Goal: Task Accomplishment & Management: Manage account settings

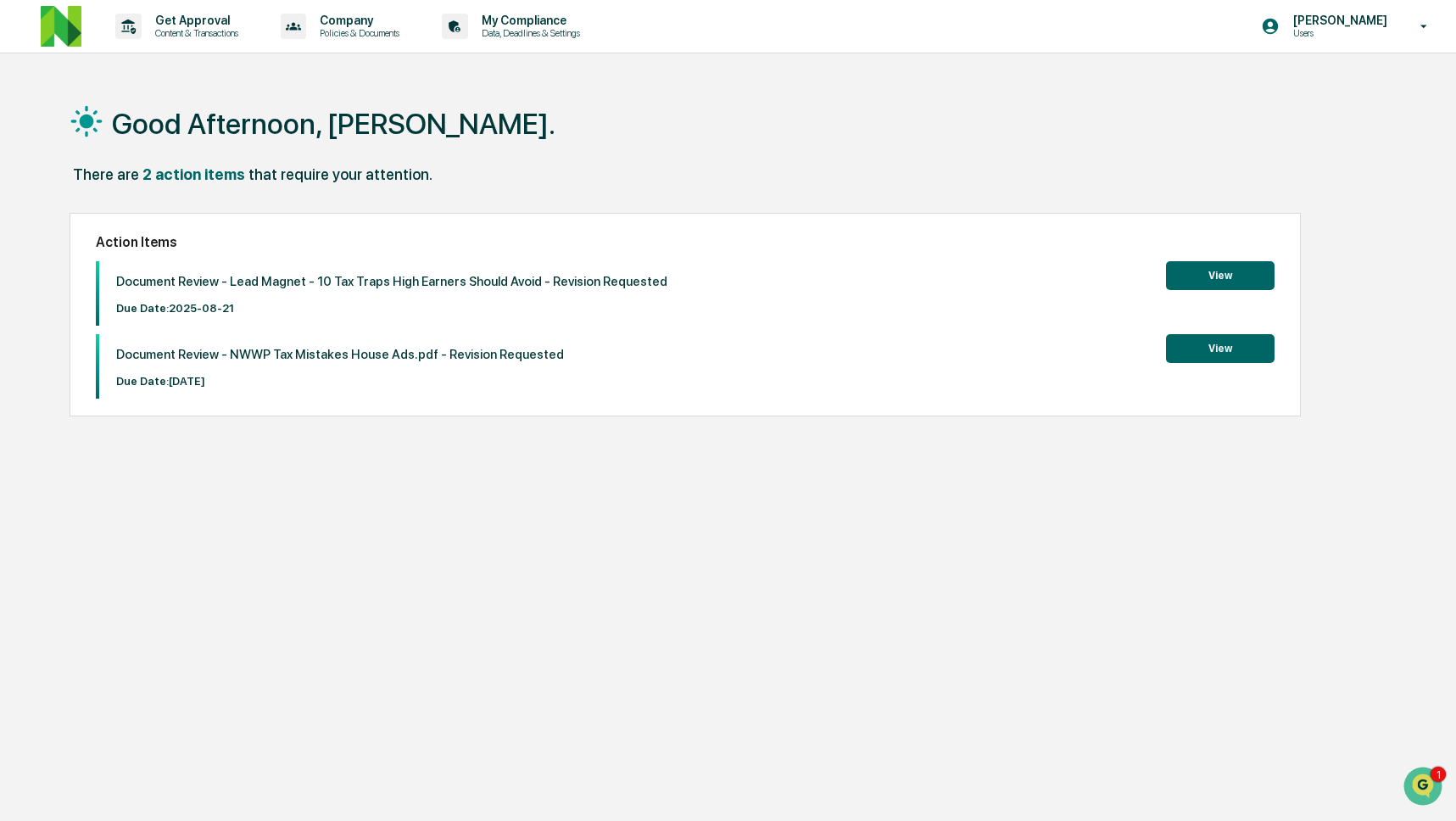
click at [1247, 349] on button "View" at bounding box center [1220, 349] width 109 height 29
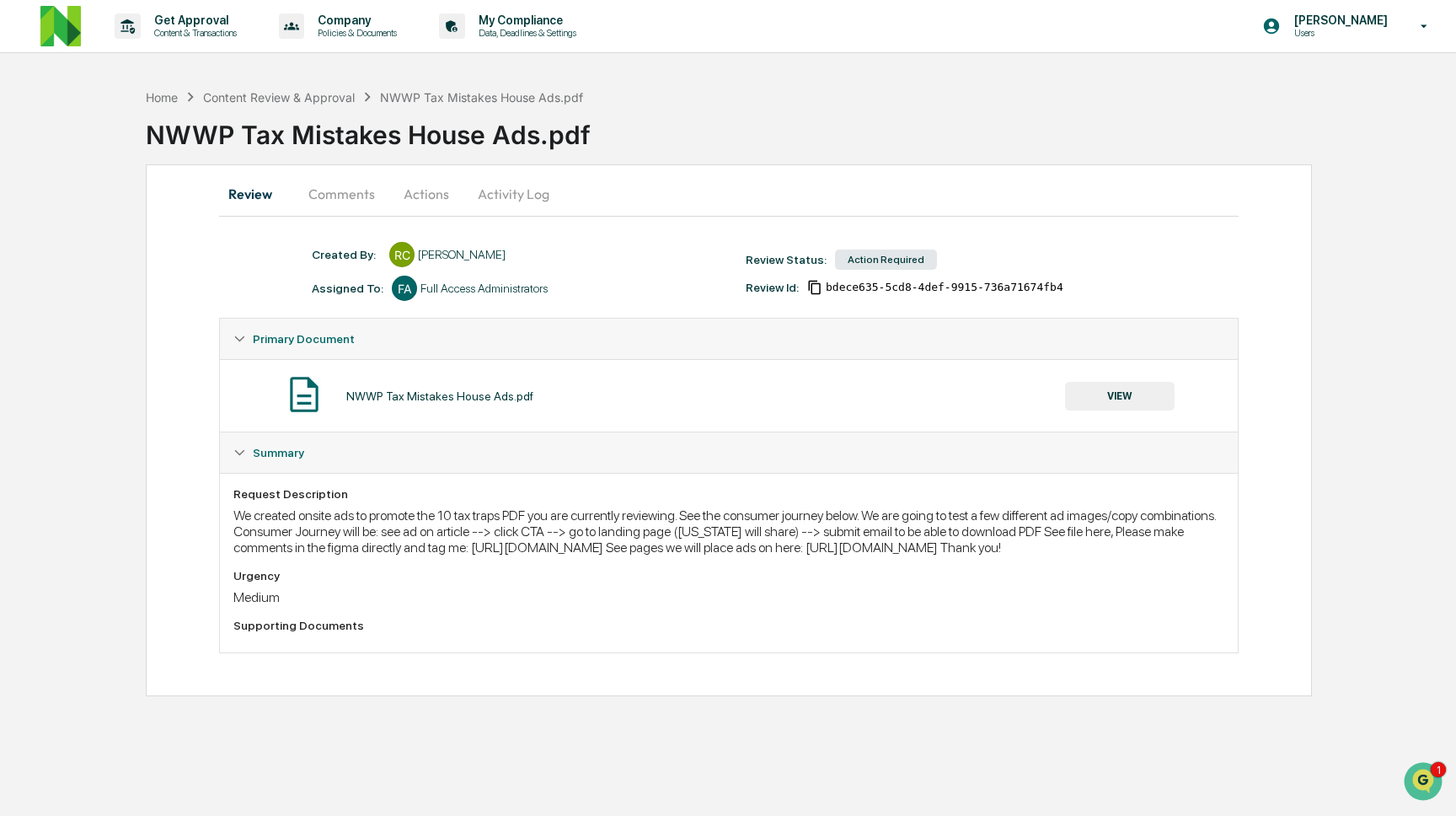
click at [367, 205] on button "Comments" at bounding box center [342, 194] width 93 height 41
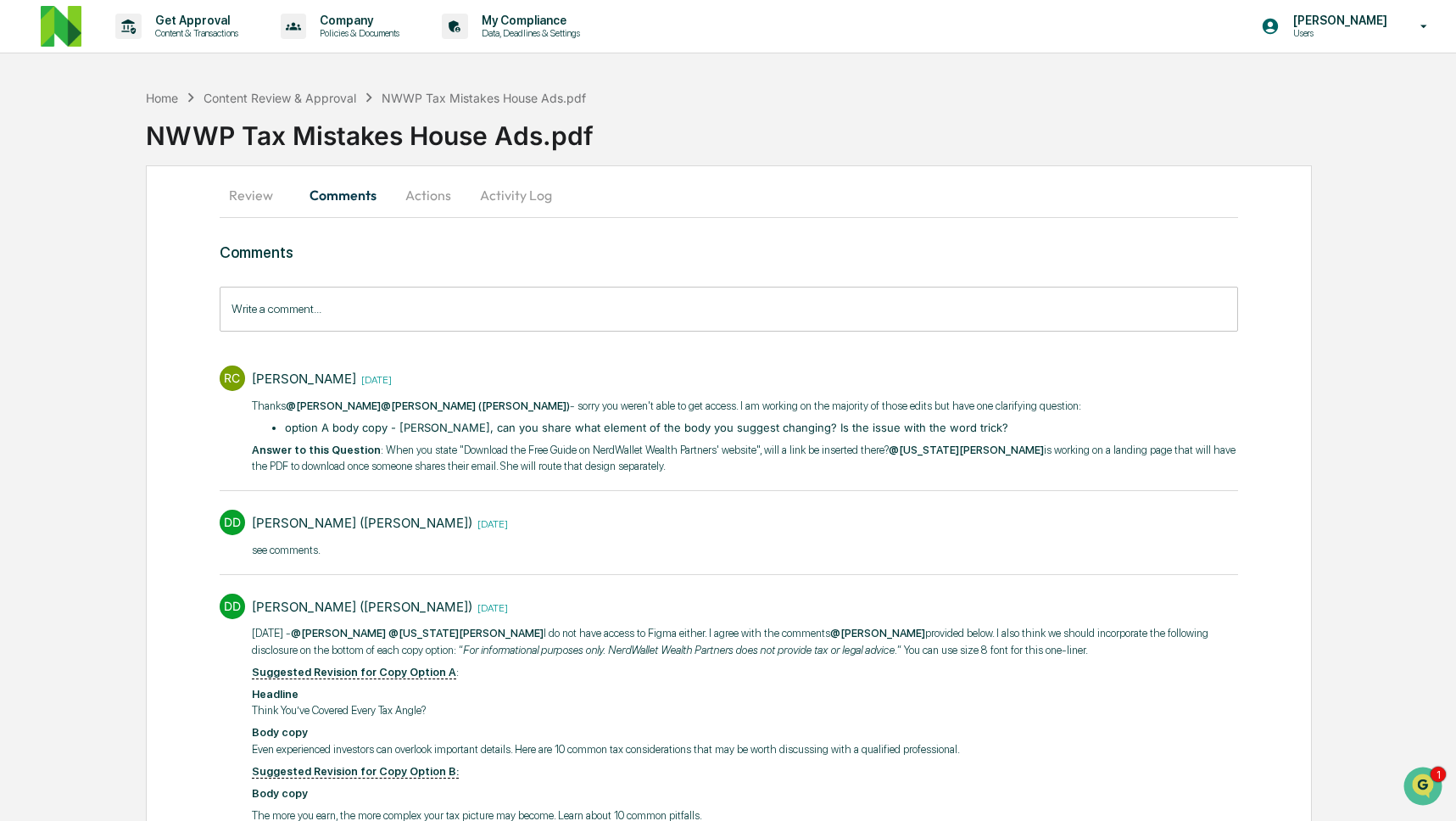
click at [498, 199] on button "Activity Log" at bounding box center [516, 195] width 99 height 41
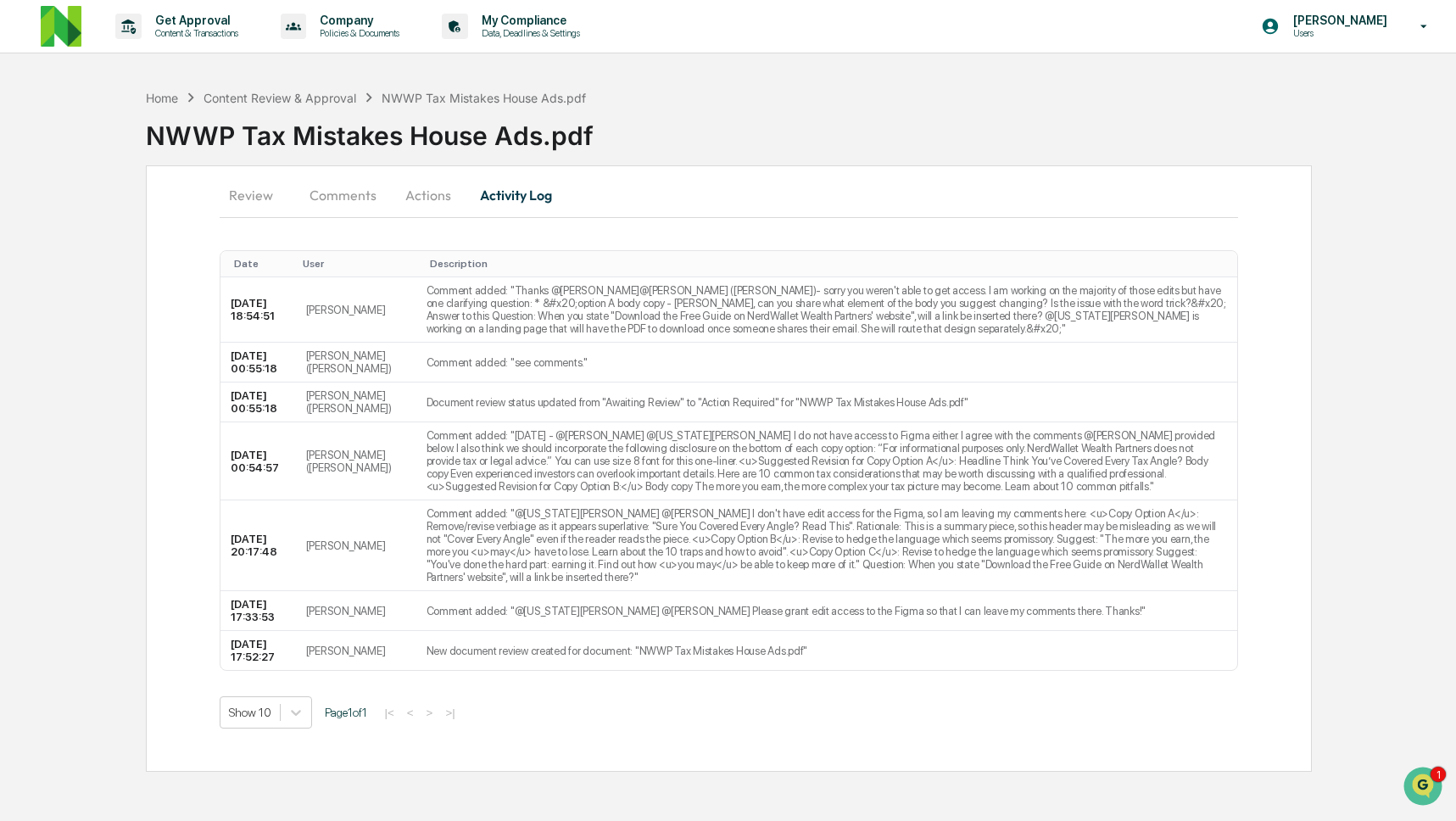
click at [414, 197] on button "Actions" at bounding box center [428, 195] width 76 height 41
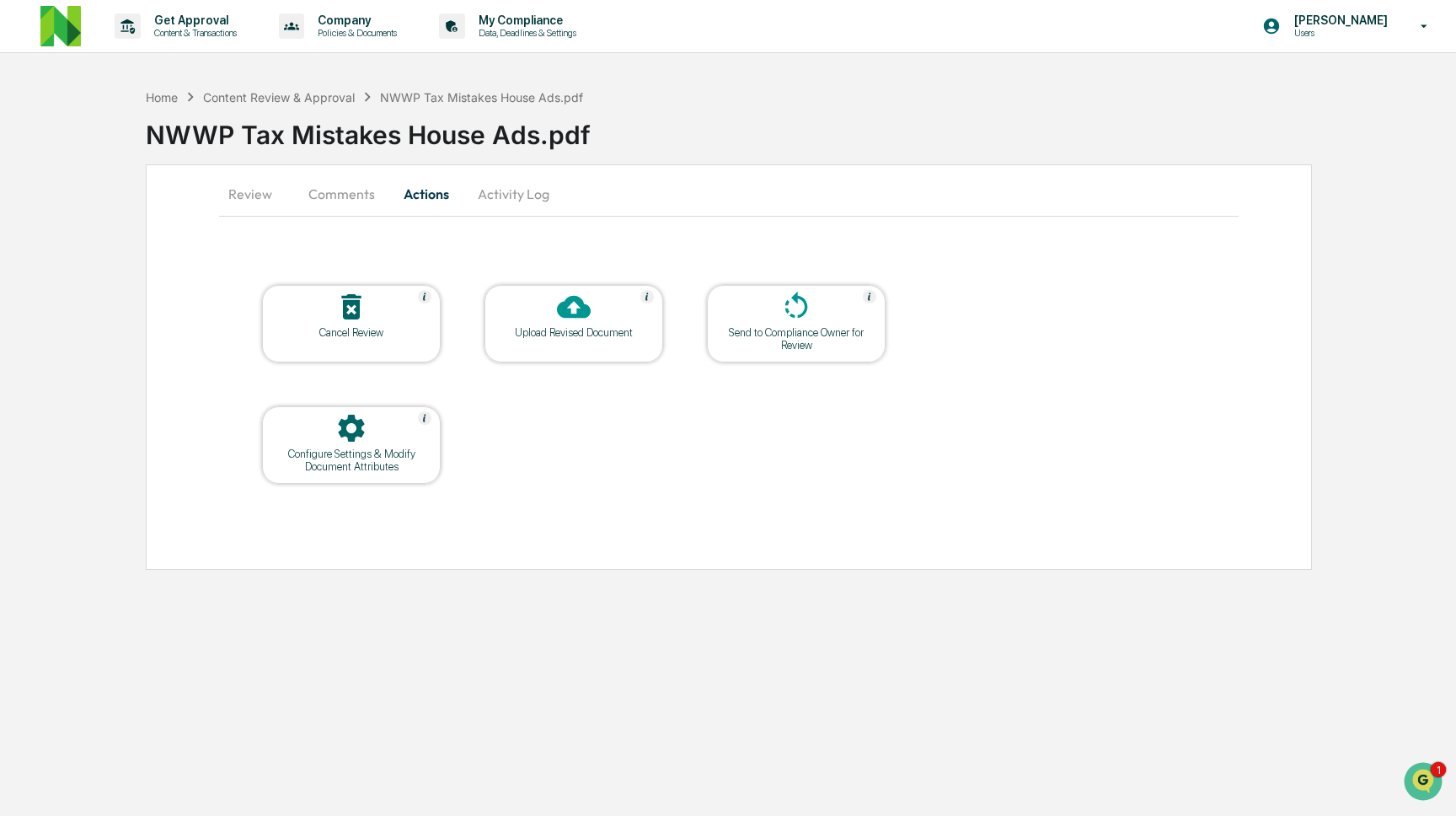
click at [793, 326] on div "Send to Compliance Owner for Review" at bounding box center [797, 338] width 152 height 26
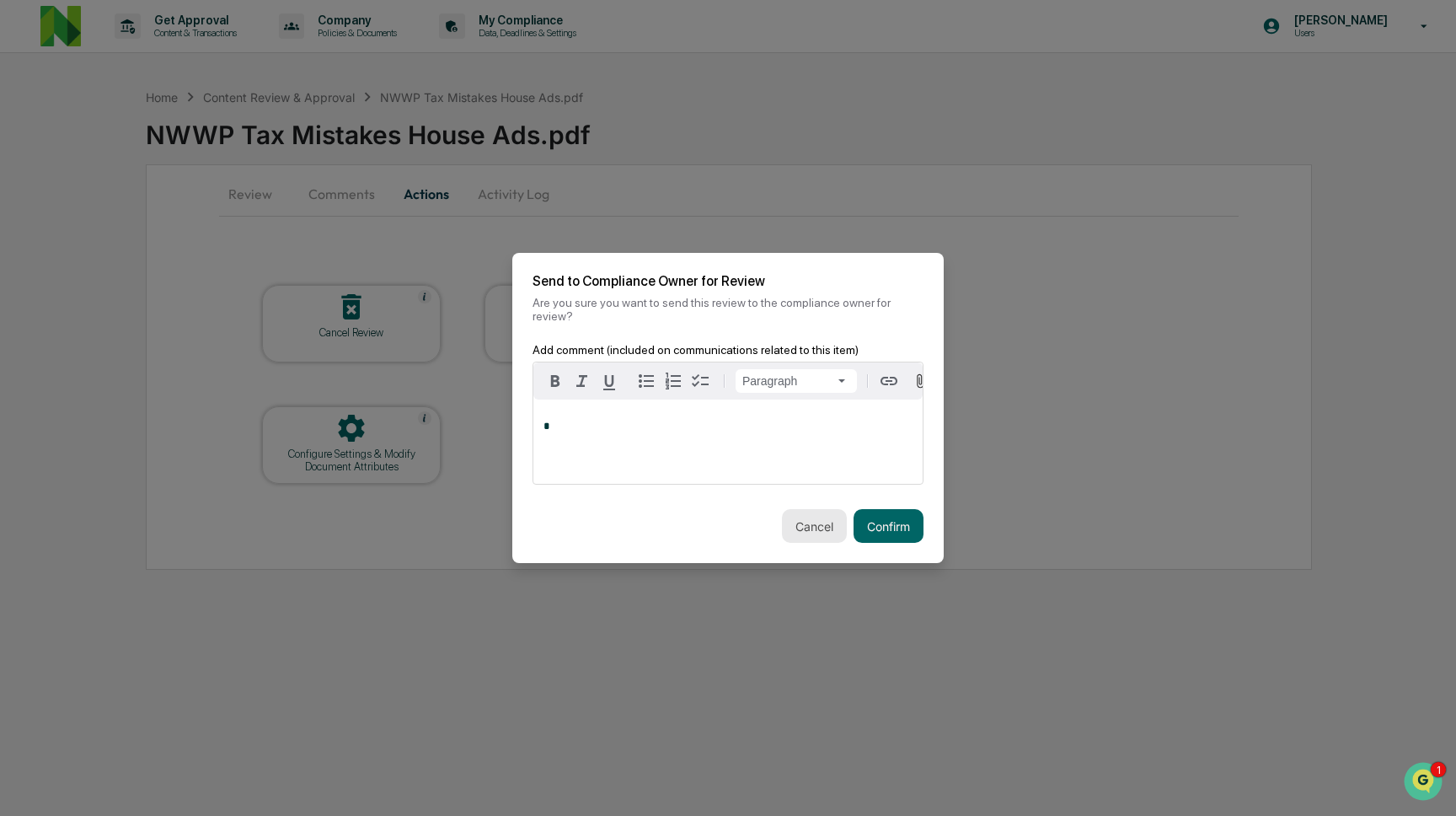
click at [805, 542] on button "Cancel" at bounding box center [814, 525] width 65 height 33
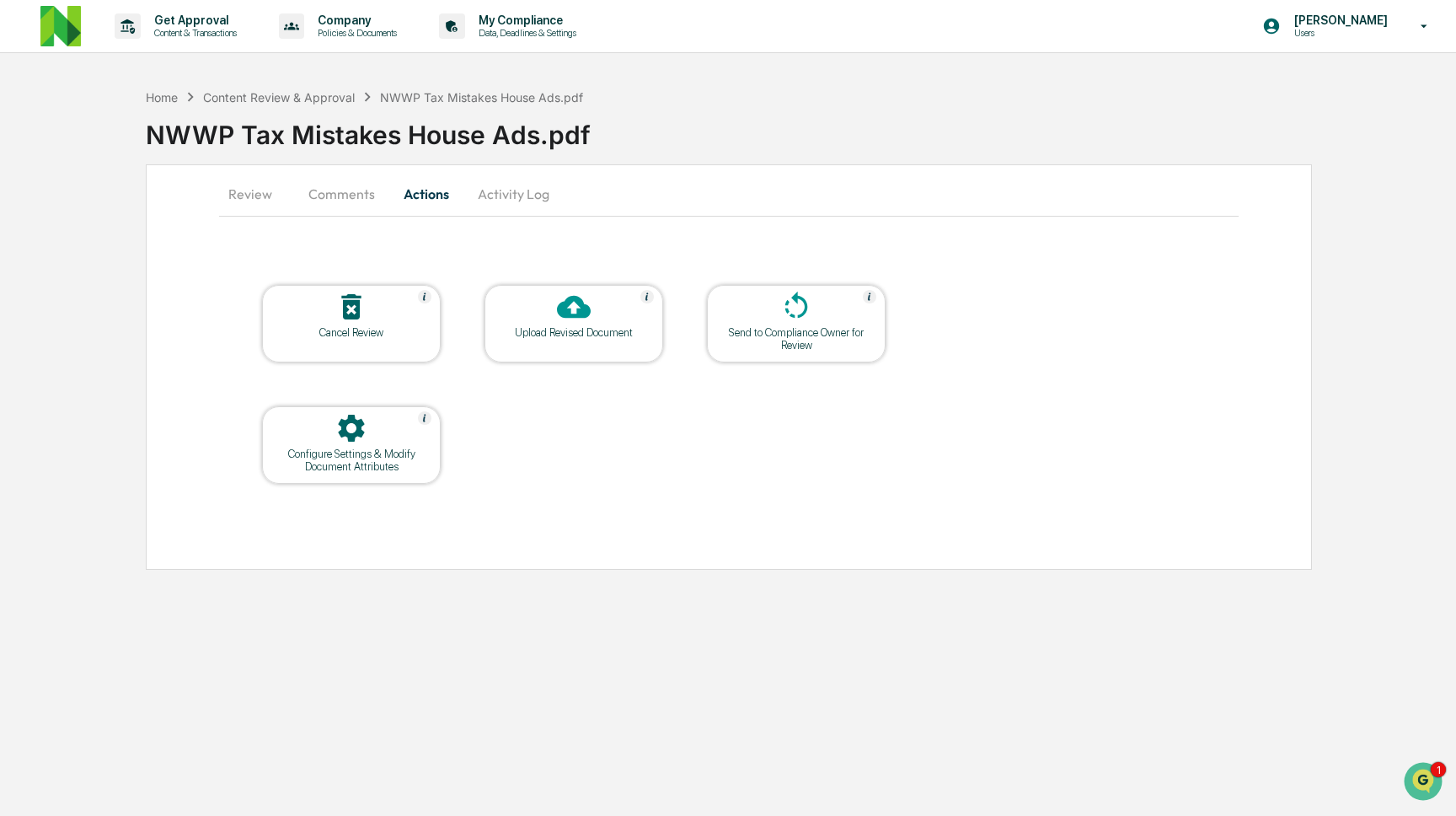
click at [243, 199] on button "Review" at bounding box center [257, 194] width 76 height 41
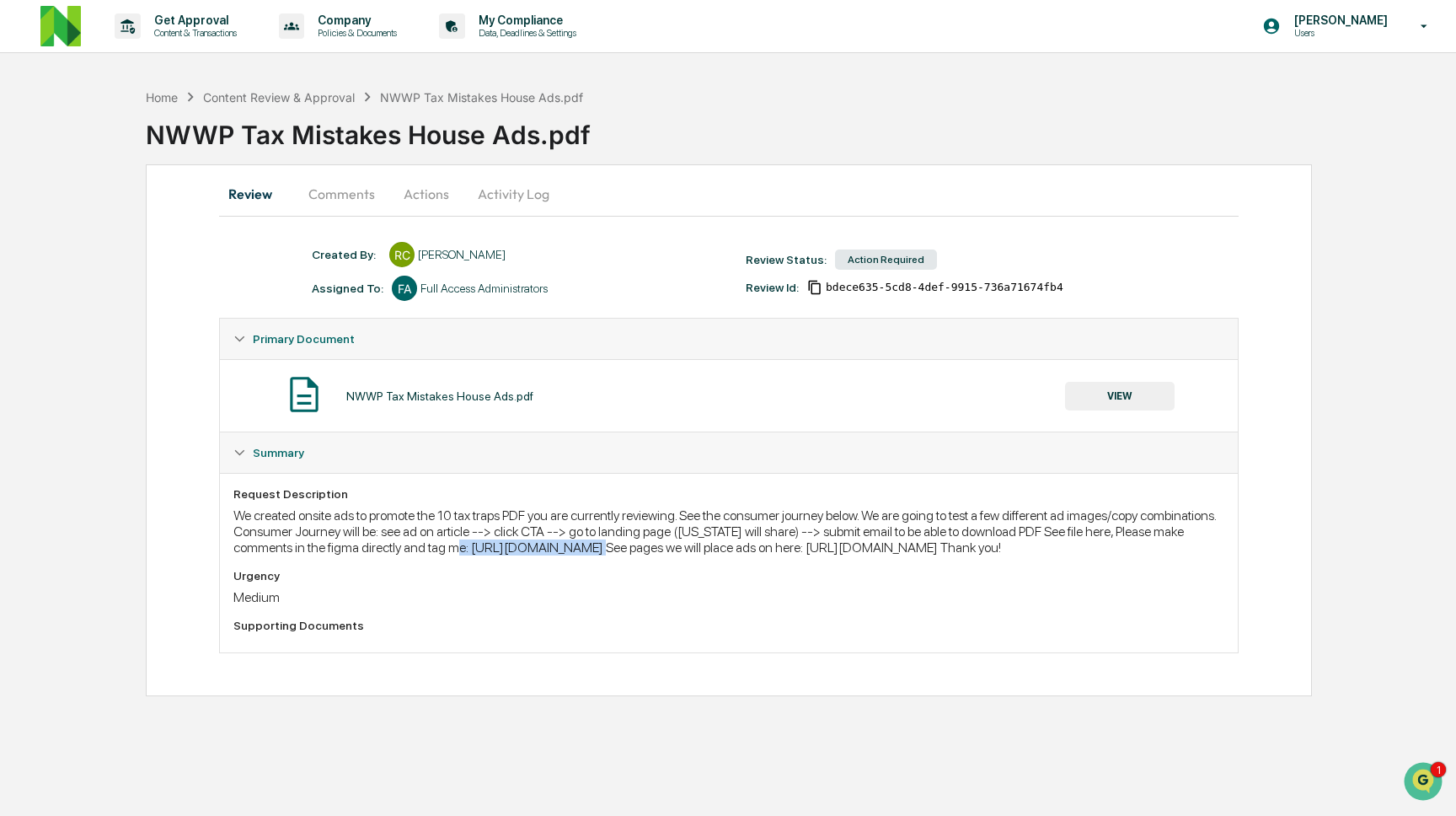
drag, startPoint x: 231, startPoint y: 558, endPoint x: 379, endPoint y: 568, distance: 148.3
click at [379, 568] on div "Request Description We created onsite ads to promote the 10 tax traps PDF you a…" at bounding box center [729, 562] width 1018 height 180
click at [1047, 556] on div "We created onsite ads to promote the 10 tax traps PDF you are currently reviewi…" at bounding box center [729, 531] width 992 height 48
copy div "[URL][DOMAIN_NAME]"
click at [181, 38] on p "Content & Transactions" at bounding box center [193, 32] width 104 height 11
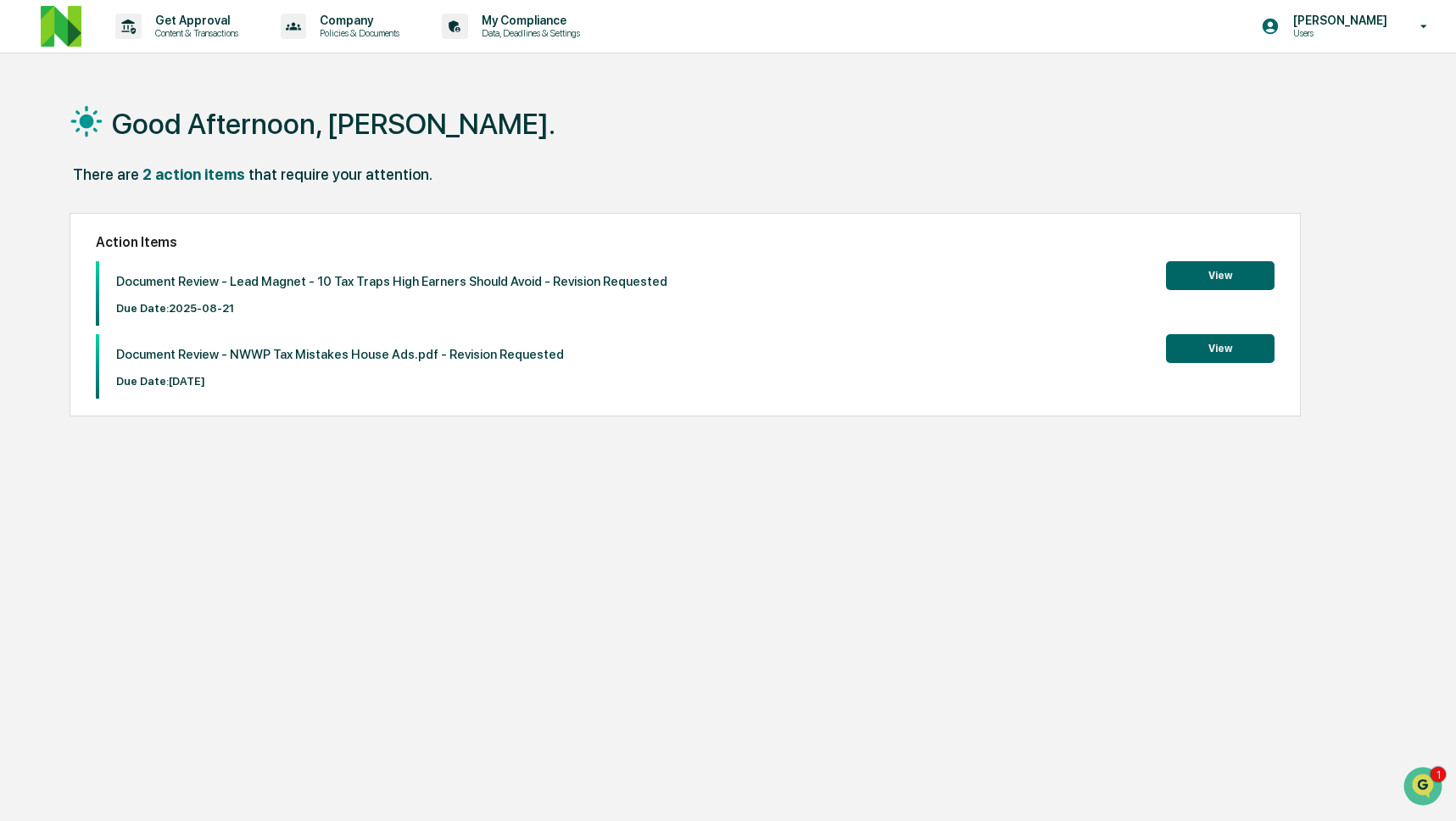
click at [1246, 348] on button "View" at bounding box center [1220, 349] width 109 height 29
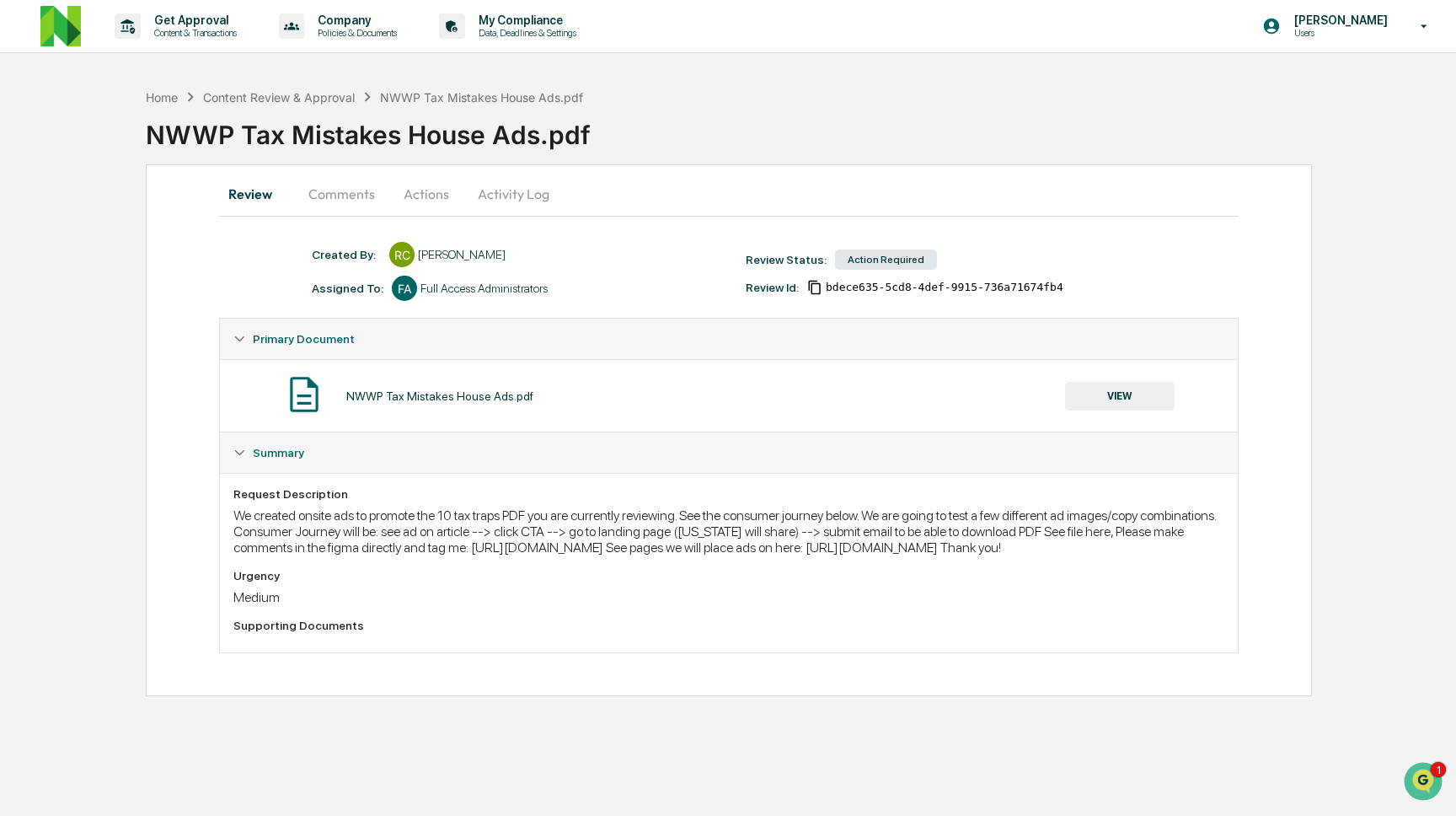
click at [418, 199] on button "Actions" at bounding box center [426, 194] width 76 height 41
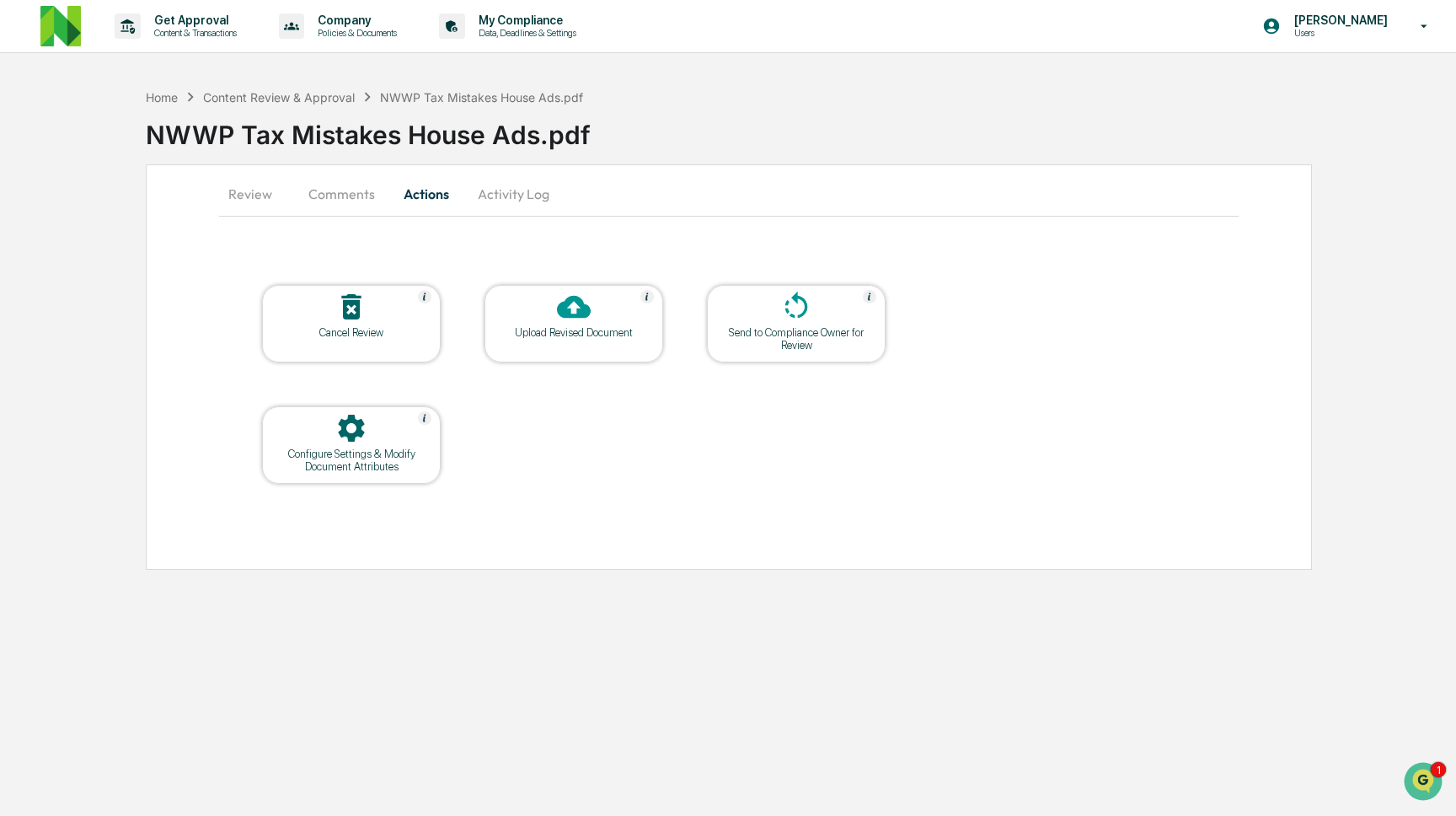
click at [580, 317] on icon at bounding box center [574, 307] width 33 height 23
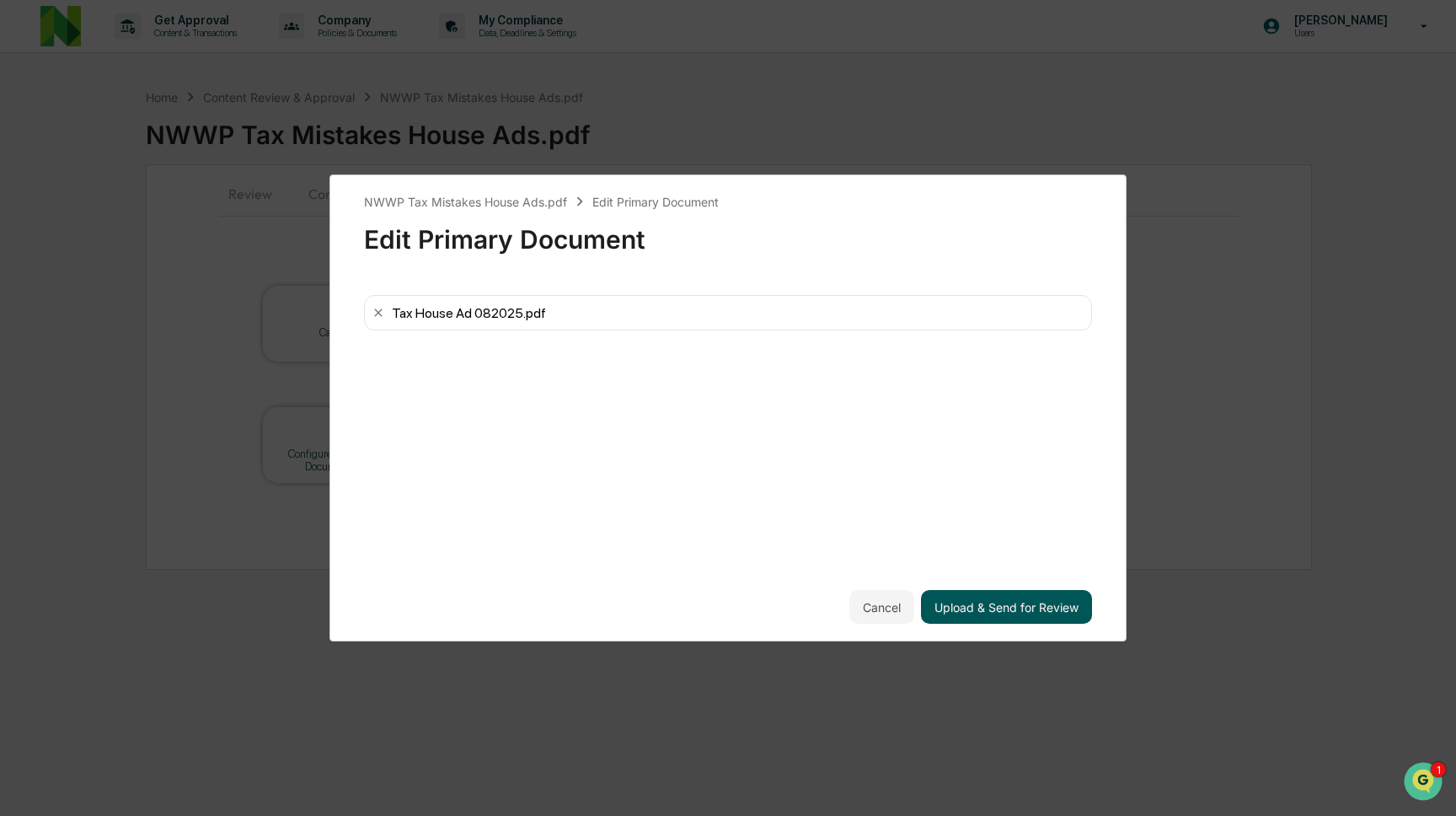
click at [992, 610] on button "Upload & Send for Review" at bounding box center [1007, 606] width 171 height 33
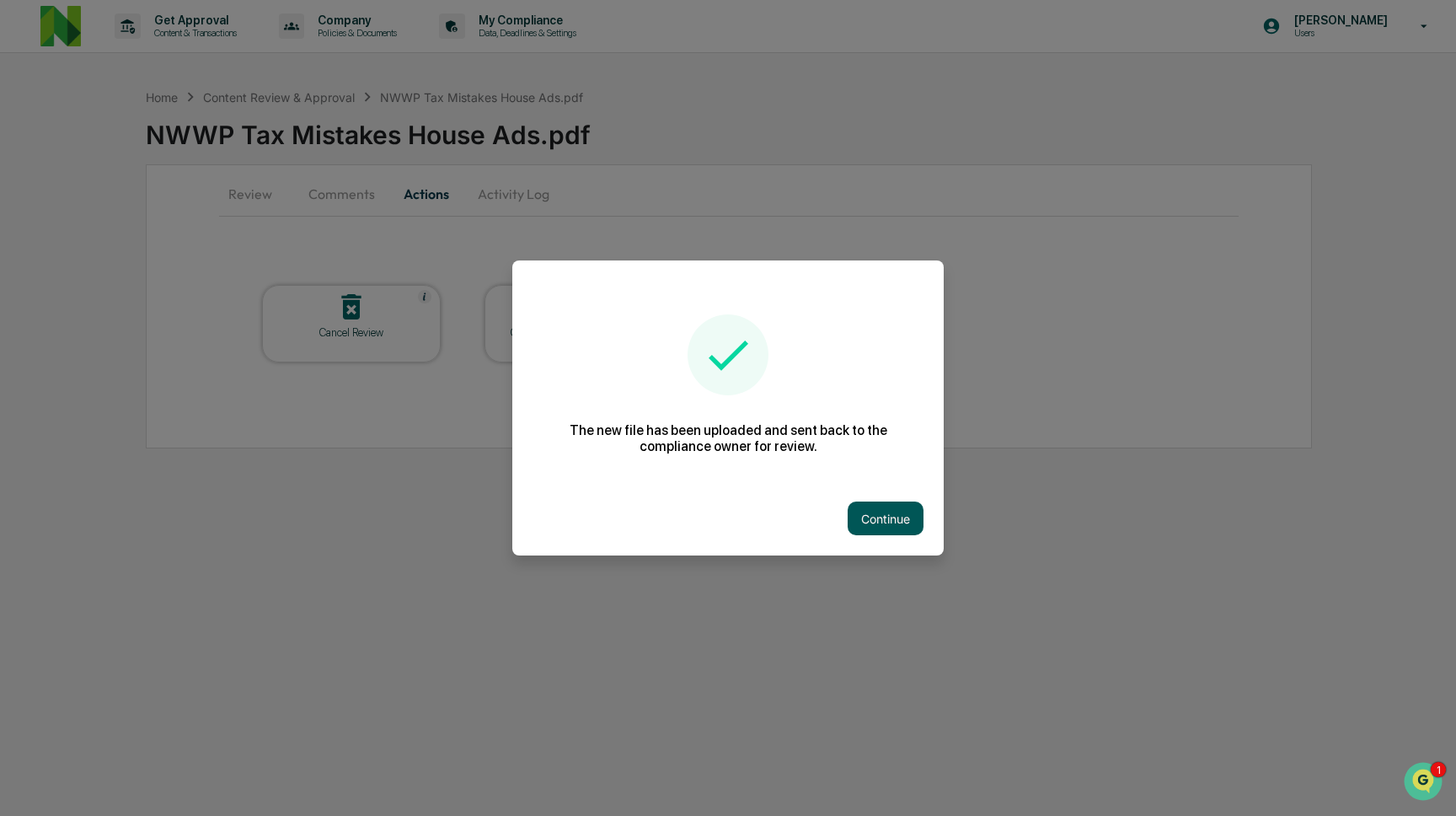
click at [899, 506] on button "Continue" at bounding box center [886, 518] width 76 height 33
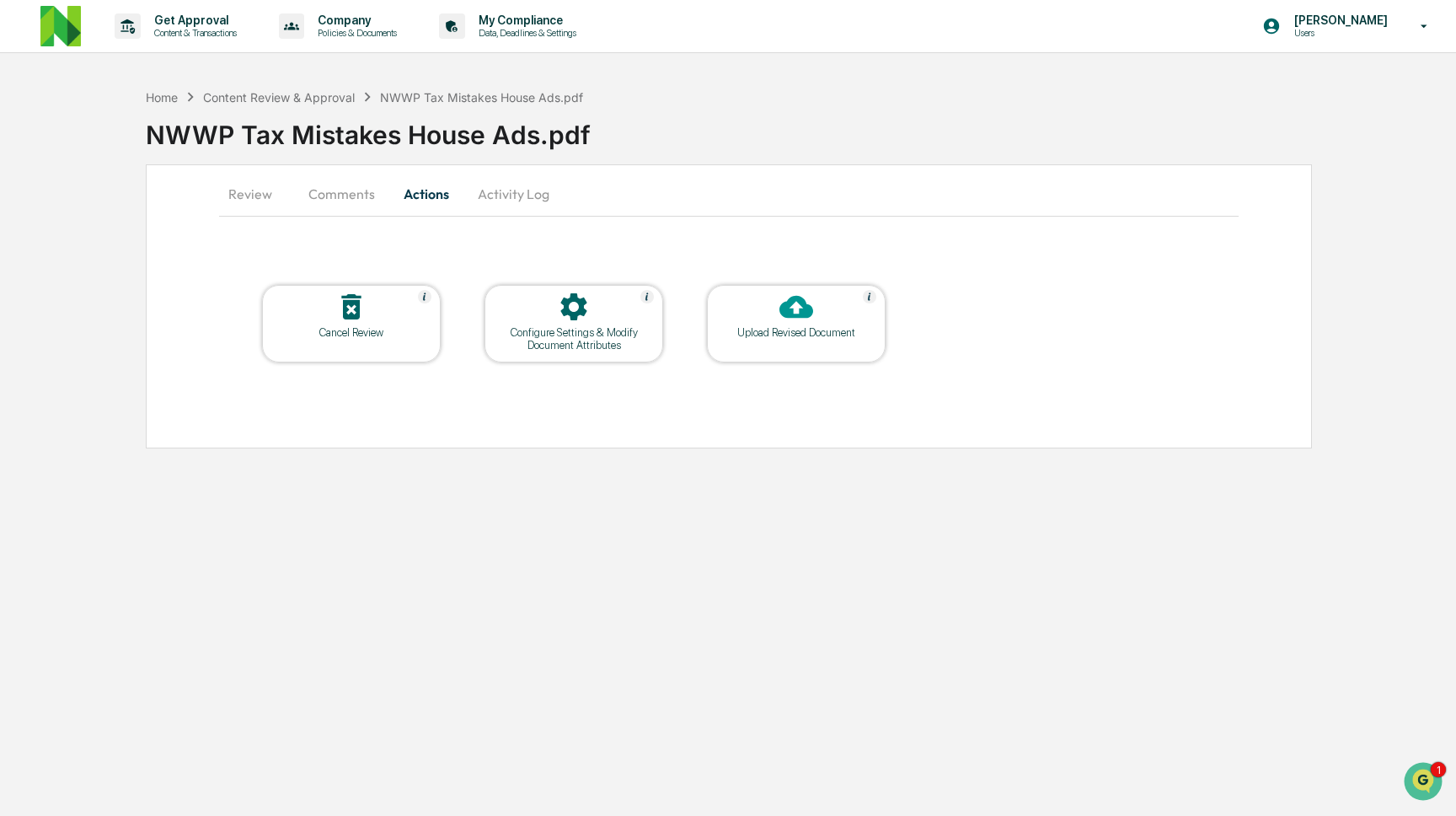
click at [237, 188] on button "Review" at bounding box center [257, 194] width 76 height 41
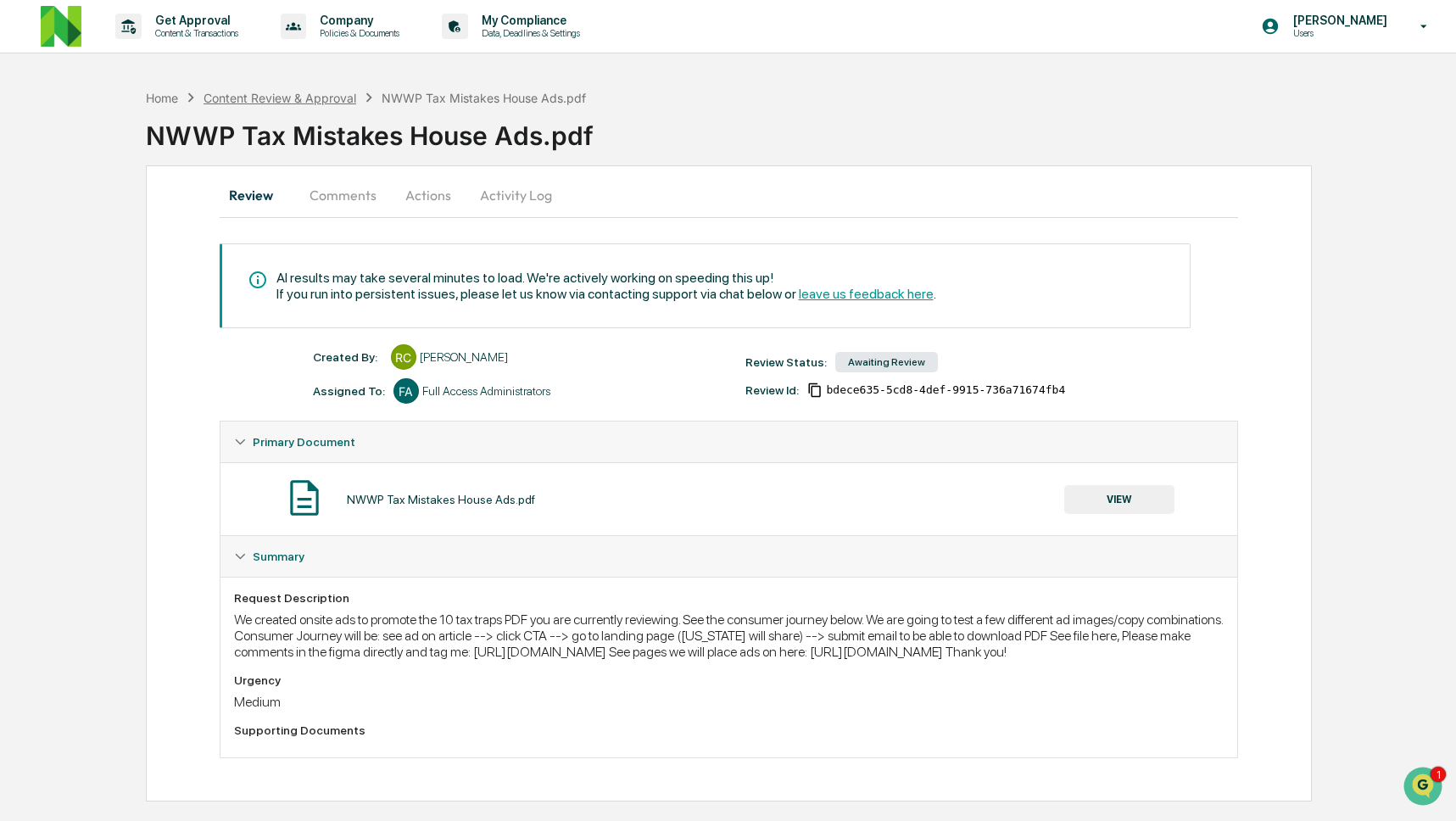
click at [298, 93] on div "Content Review & Approval" at bounding box center [280, 97] width 153 height 14
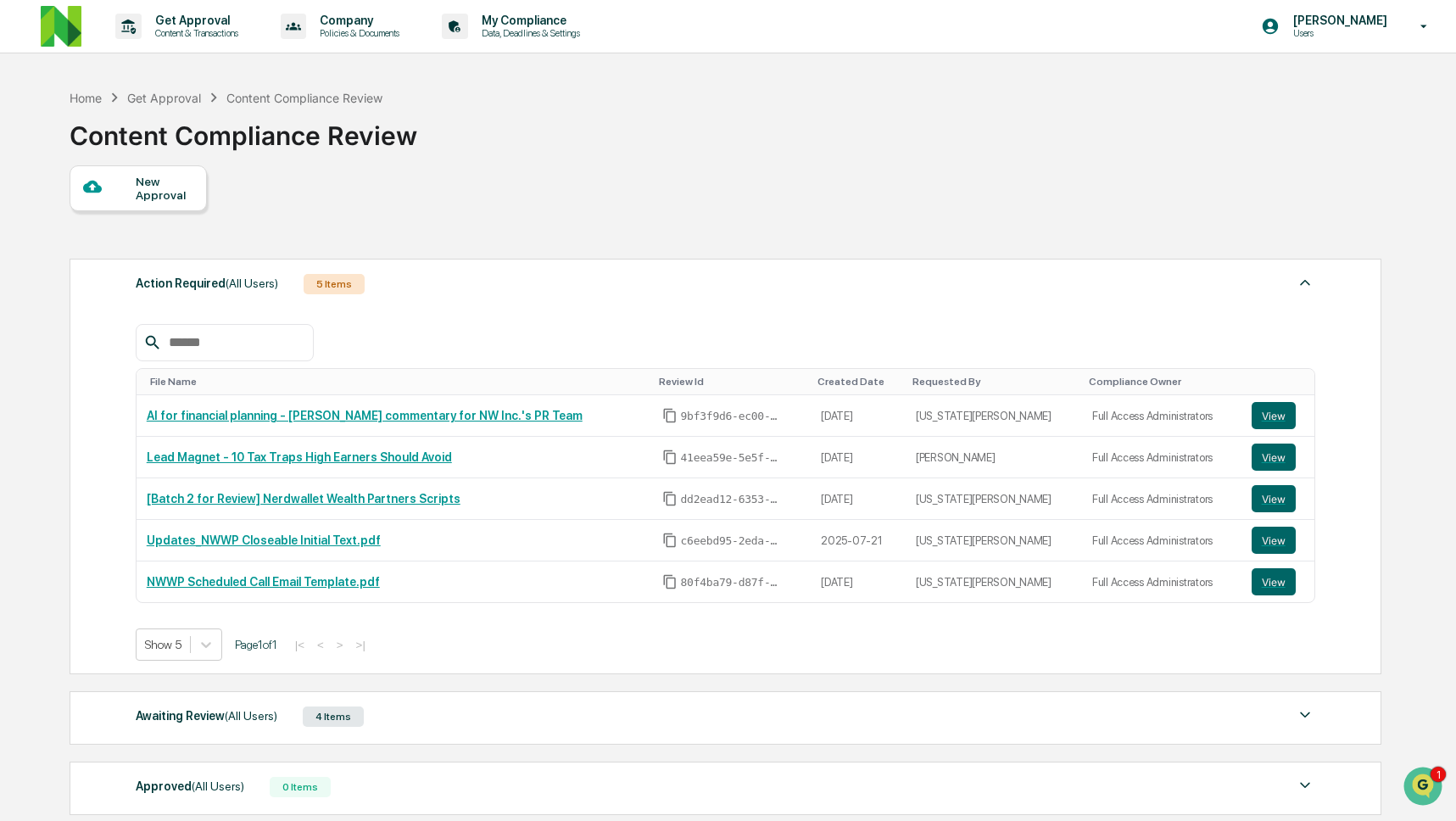
click at [1038, 209] on div "New Approval" at bounding box center [724, 188] width 1310 height 46
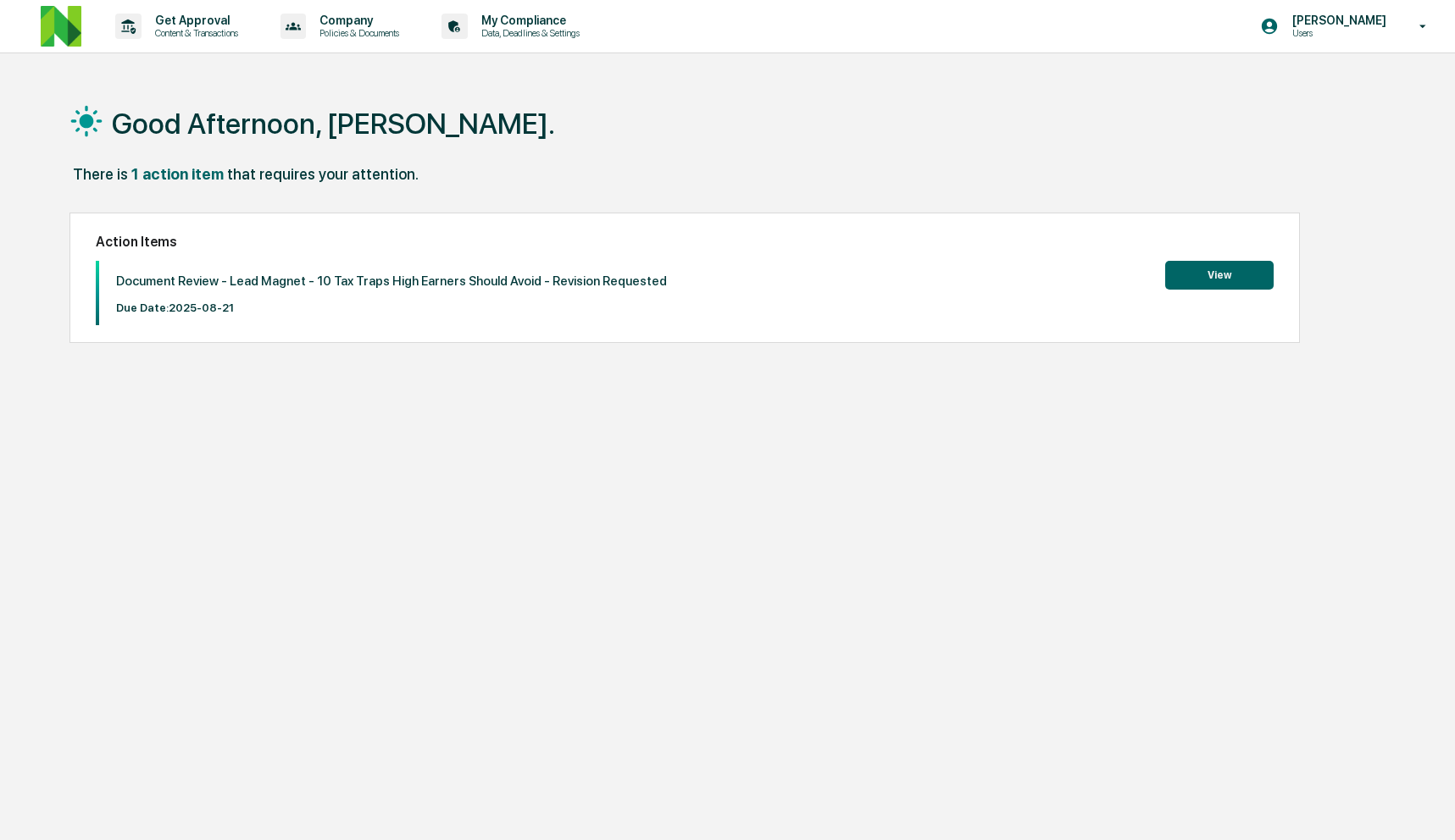
click at [1204, 276] on button "View" at bounding box center [1219, 275] width 109 height 29
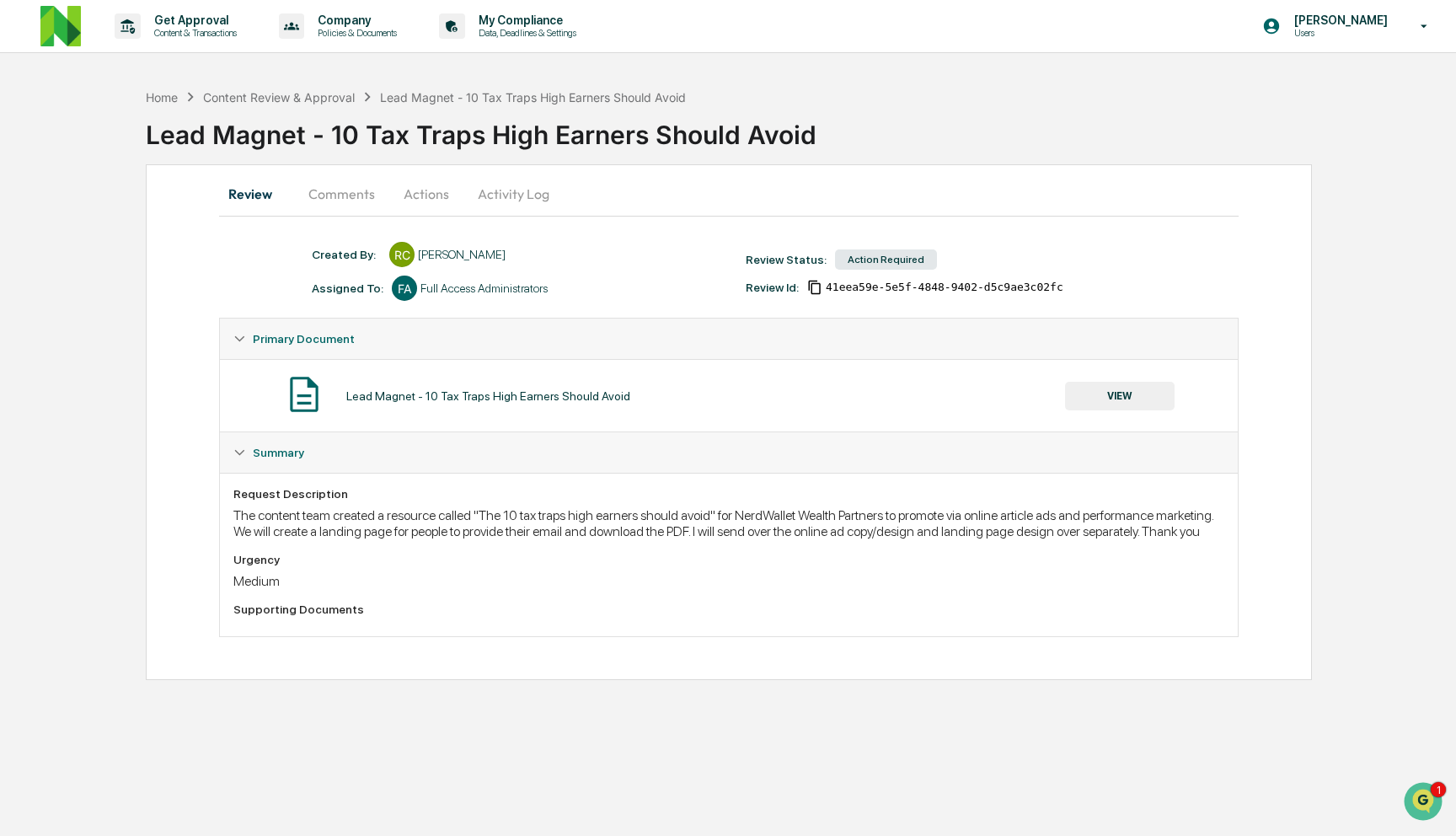
click at [1106, 400] on button "VIEW" at bounding box center [1120, 396] width 109 height 28
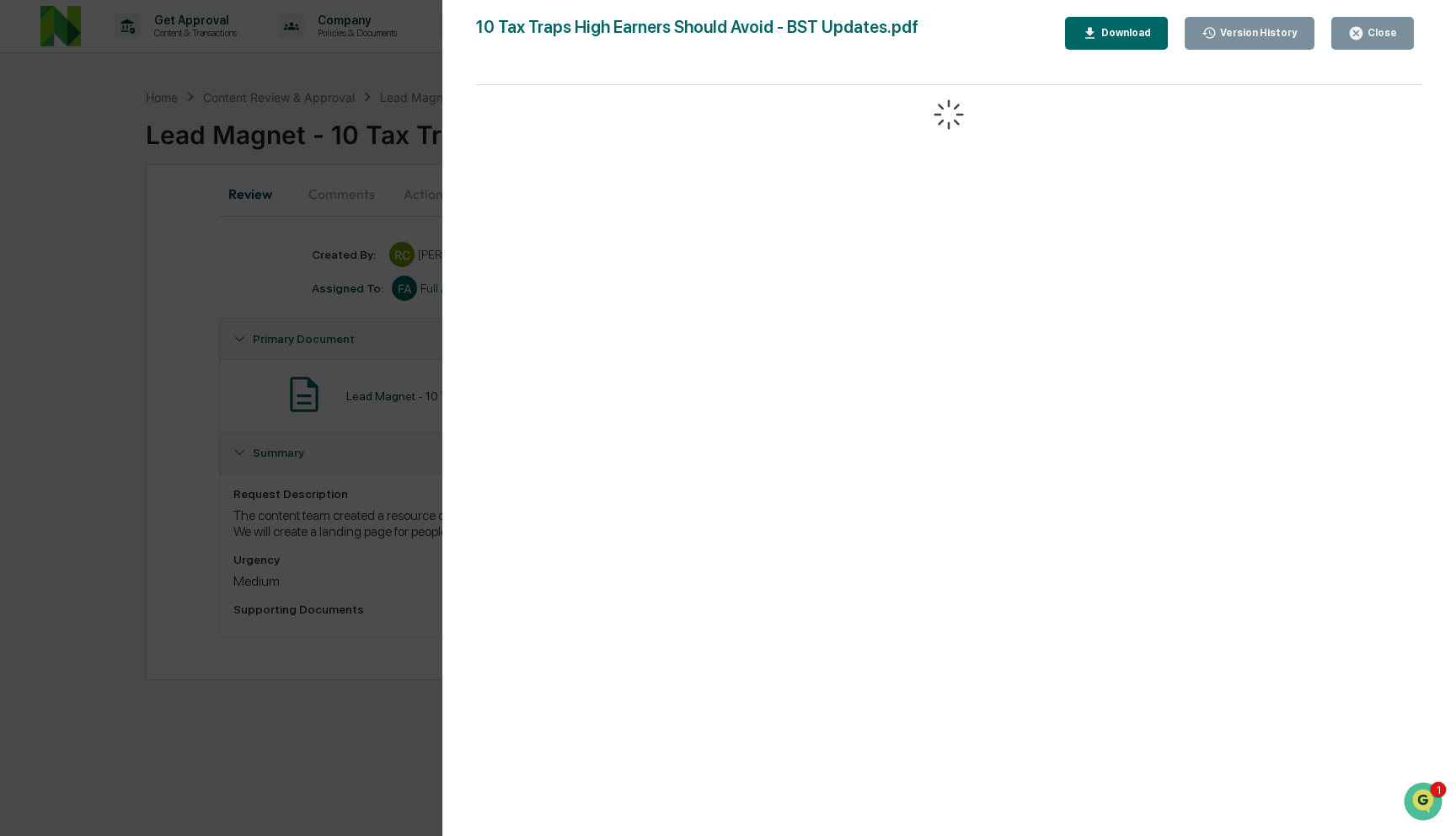
click at [1362, 30] on icon "button" at bounding box center [1356, 32] width 12 height 12
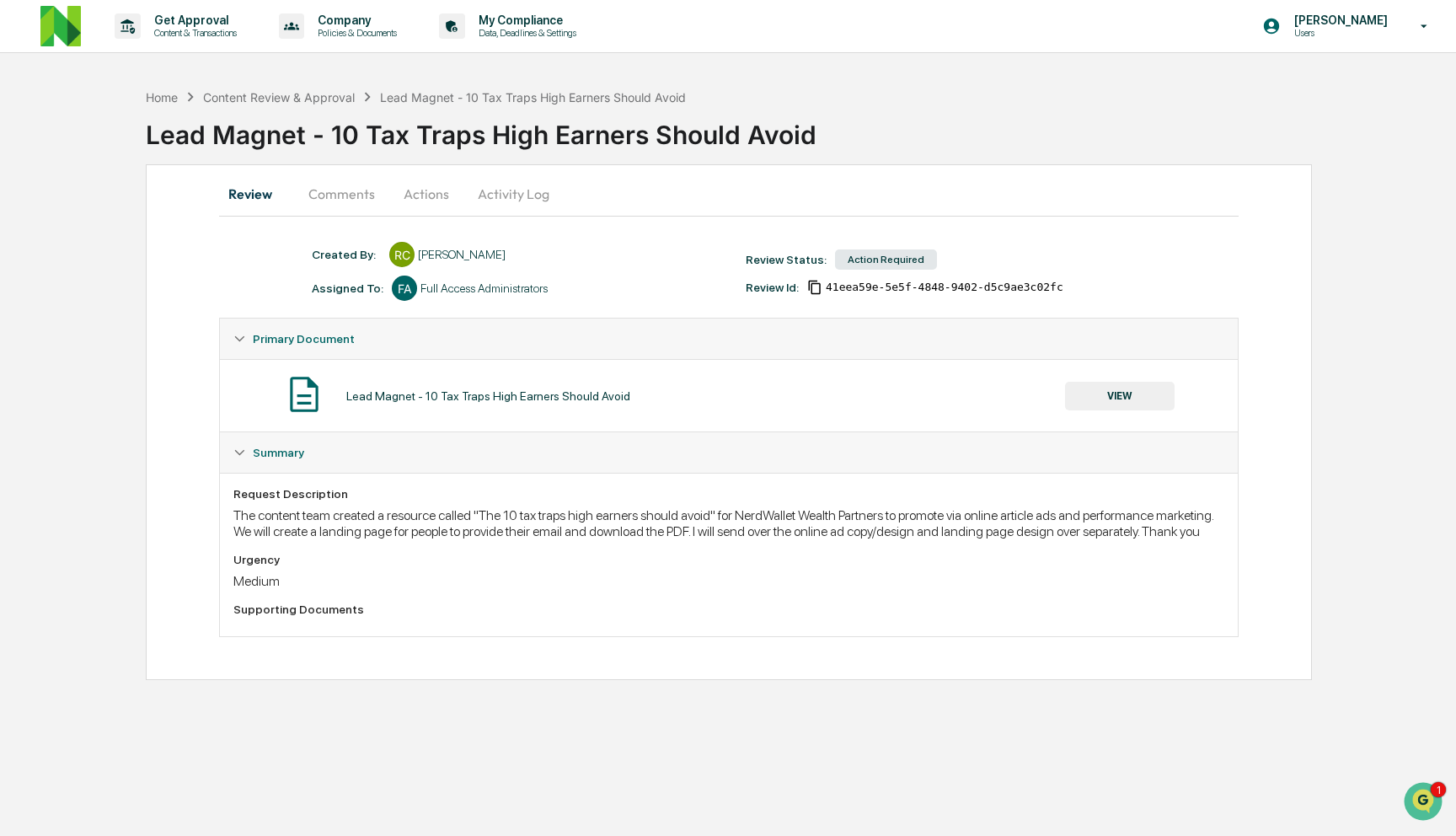
click at [423, 191] on button "Actions" at bounding box center [426, 194] width 76 height 41
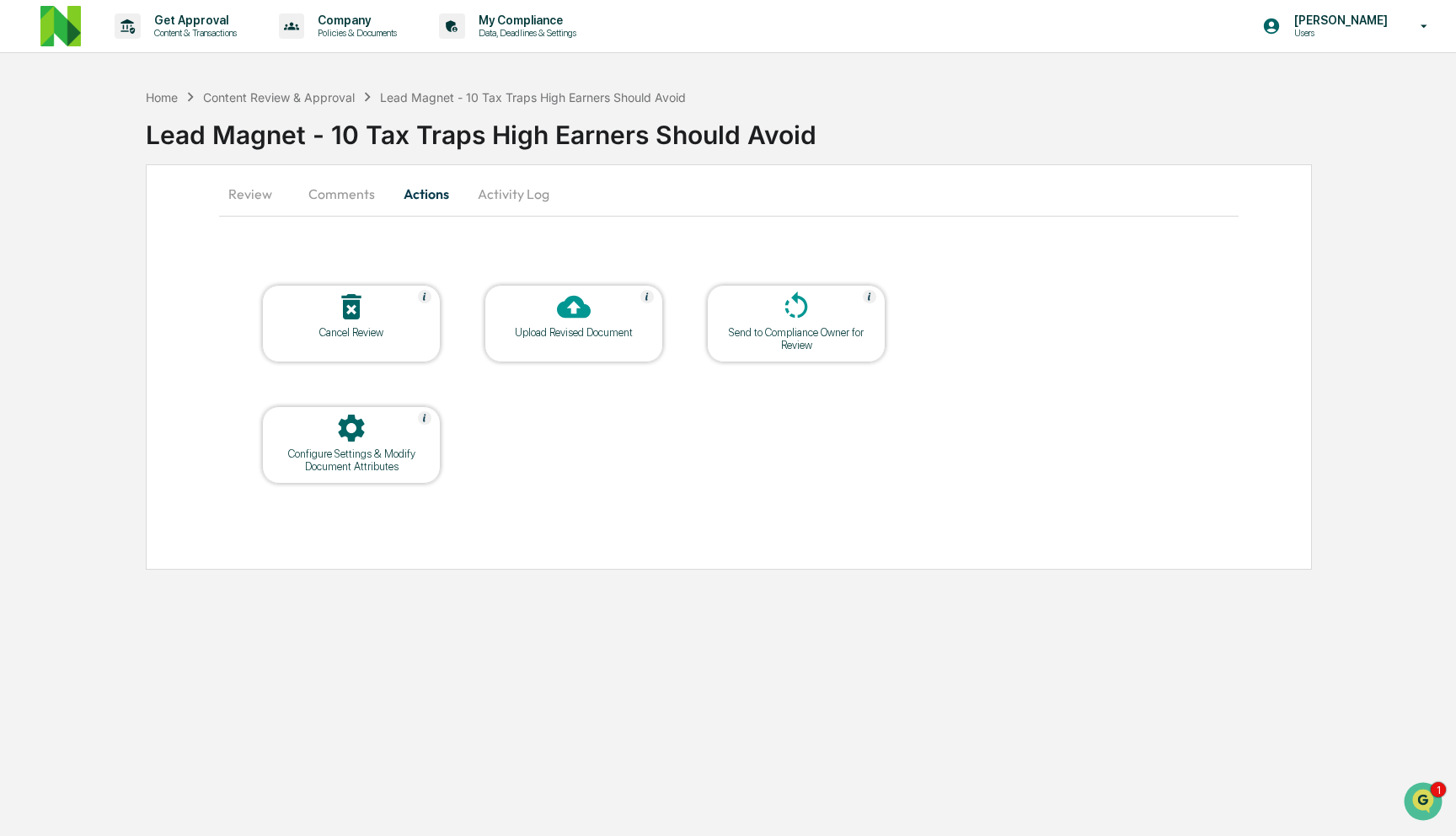
click at [577, 318] on icon at bounding box center [574, 306] width 33 height 33
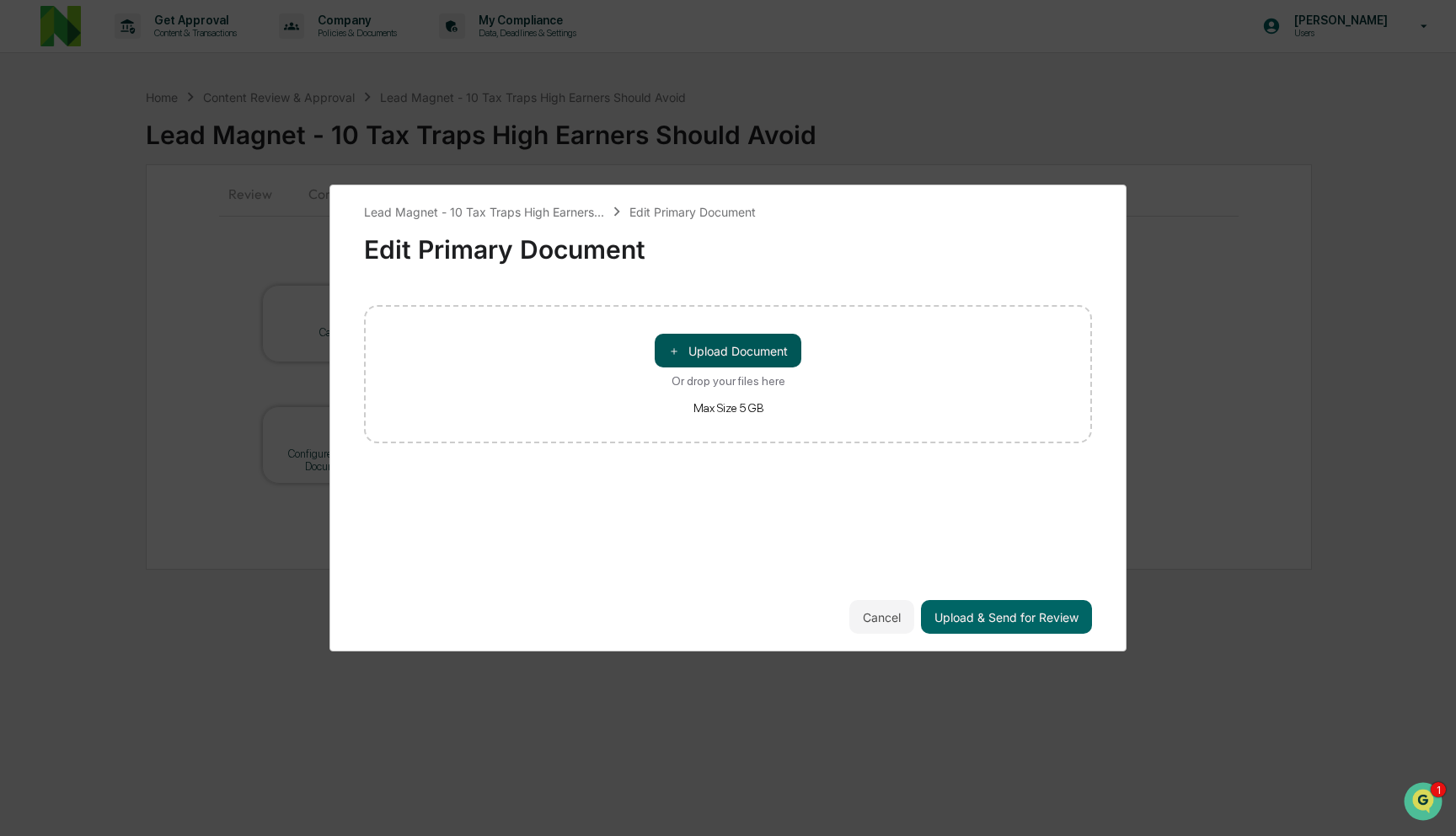
click at [699, 344] on button "＋ Upload Document" at bounding box center [728, 350] width 146 height 33
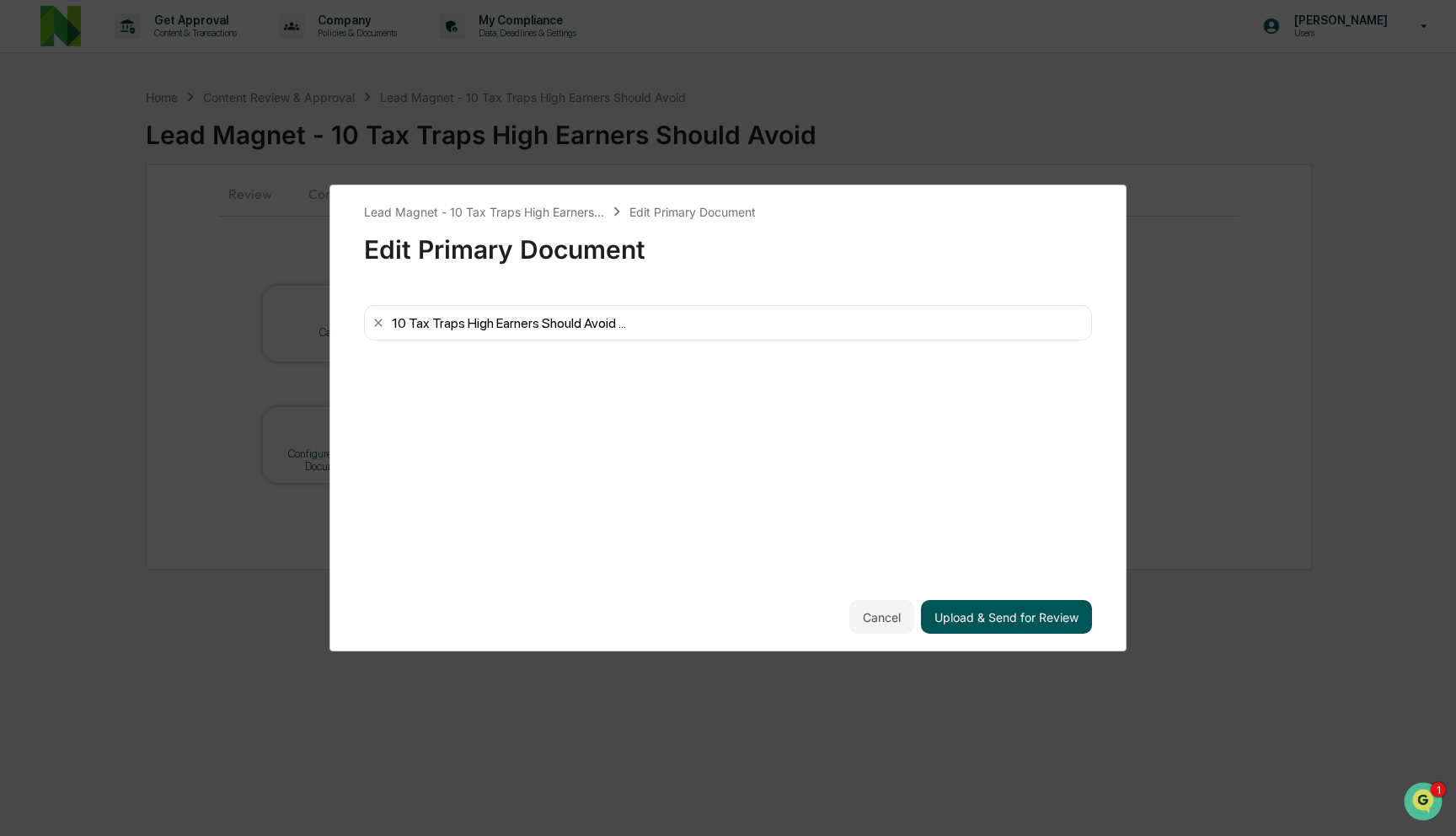
click at [1044, 618] on button "Upload & Send for Review" at bounding box center [1007, 617] width 171 height 33
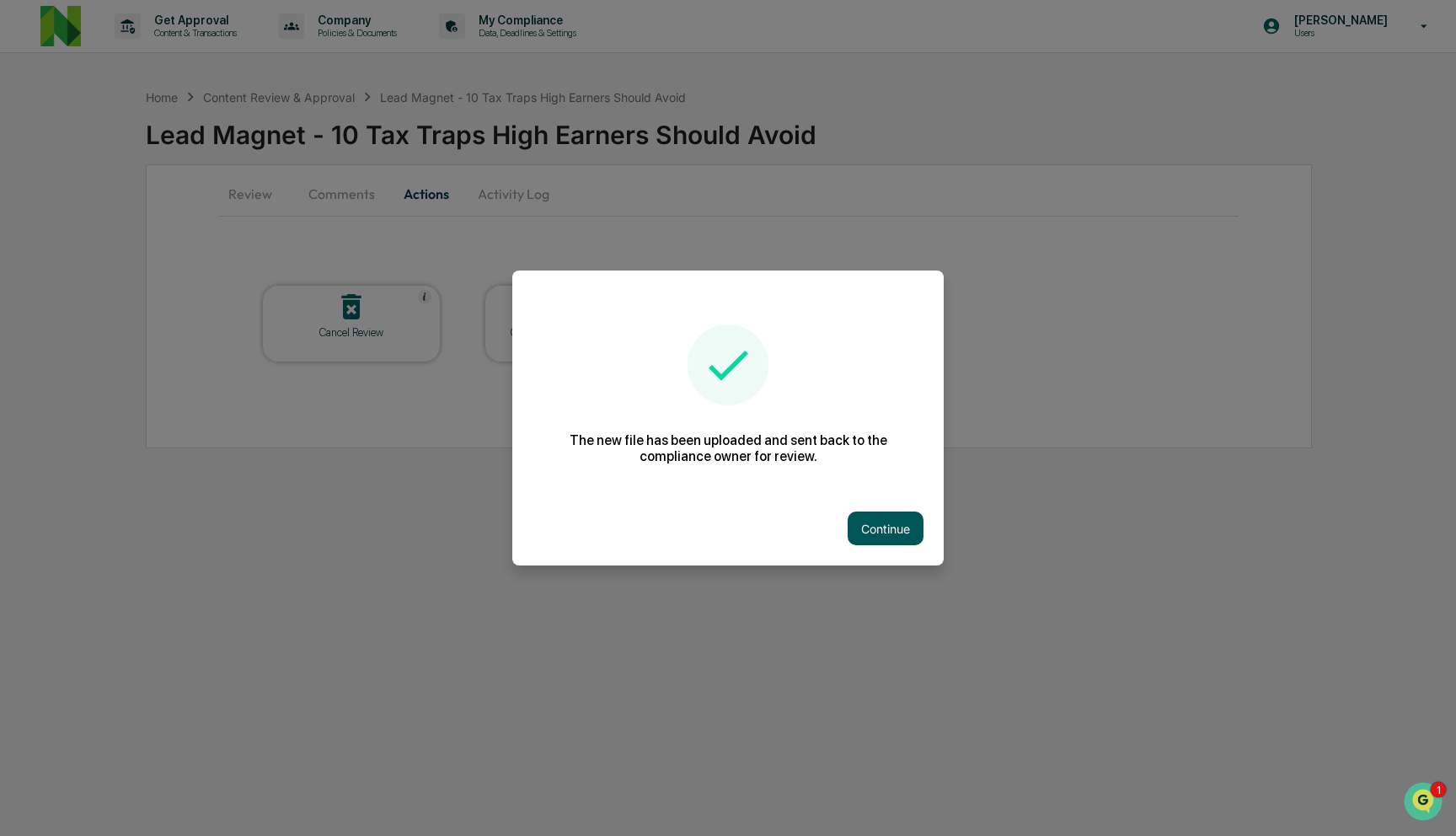
click at [883, 535] on button "Continue" at bounding box center [886, 528] width 76 height 33
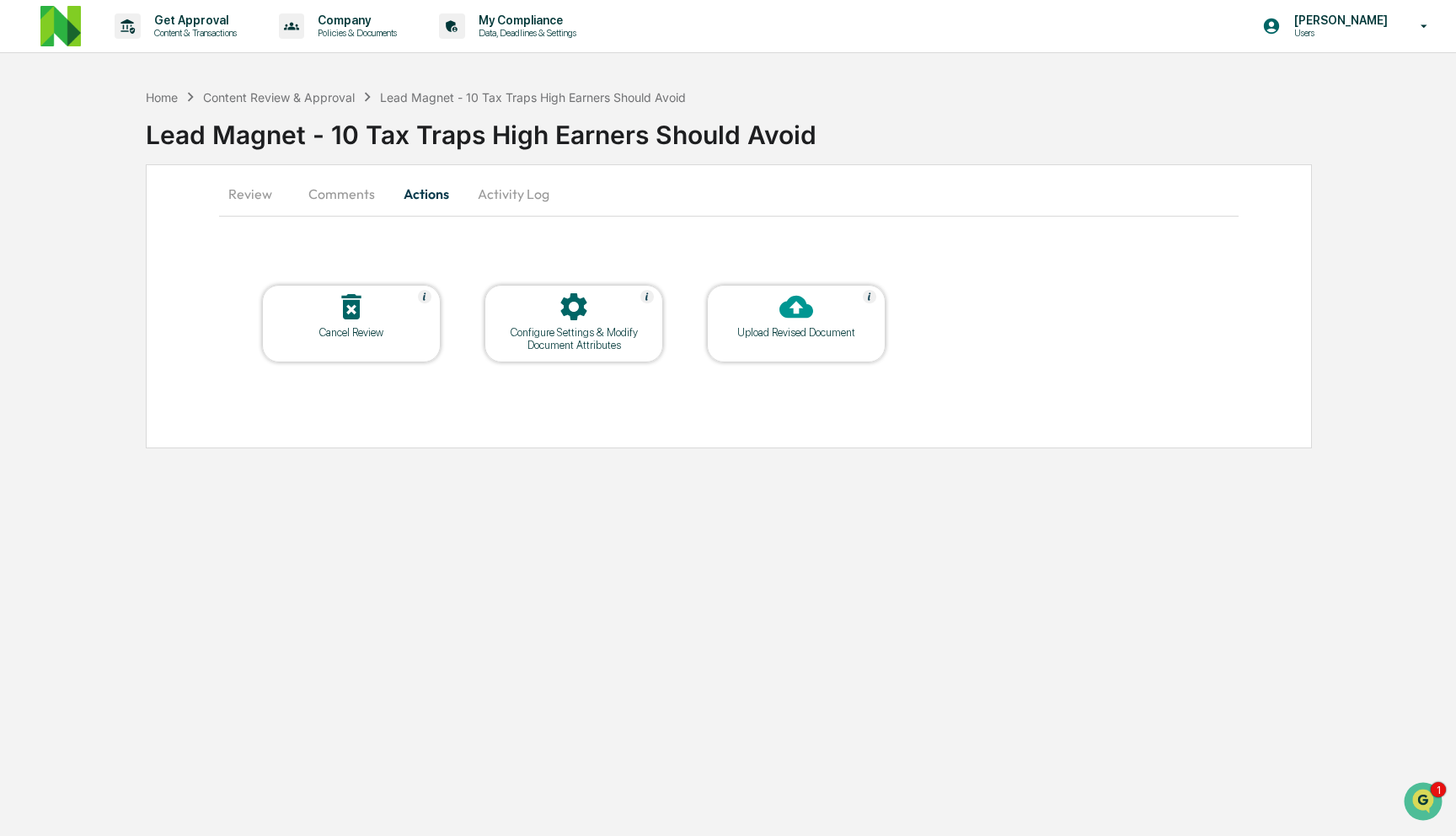
click at [340, 173] on div "Review Comments Actions Activity Log Cancel Review Configure Settings & Modify …" at bounding box center [729, 306] width 1166 height 284
click at [342, 210] on button "Comments" at bounding box center [342, 194] width 93 height 41
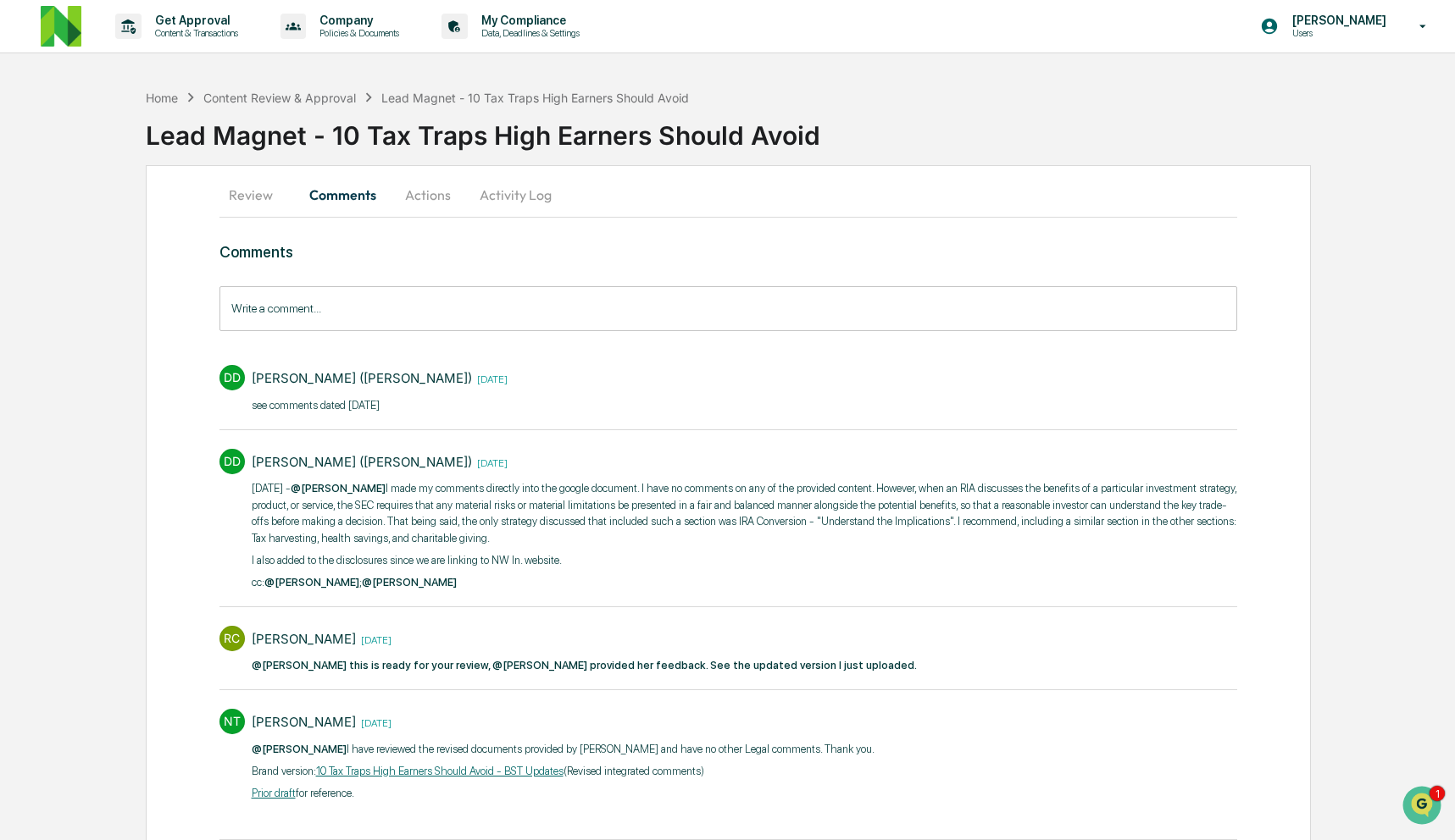
click at [361, 313] on input "Write a comment..." at bounding box center [728, 308] width 1019 height 45
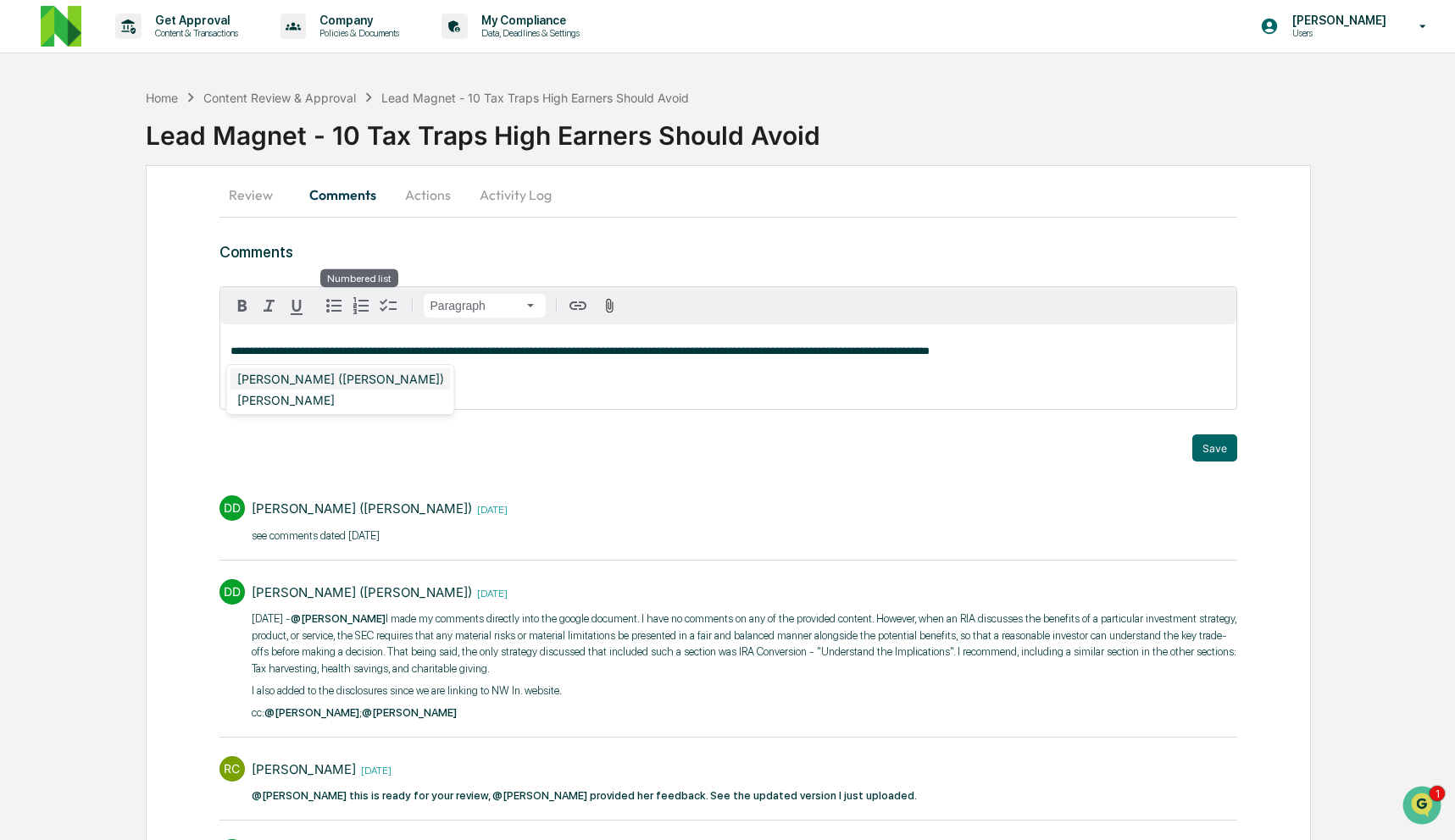
click at [335, 380] on div "[PERSON_NAME] ([PERSON_NAME])" at bounding box center [340, 379] width 221 height 21
click at [1215, 448] on button "Save" at bounding box center [1214, 448] width 45 height 27
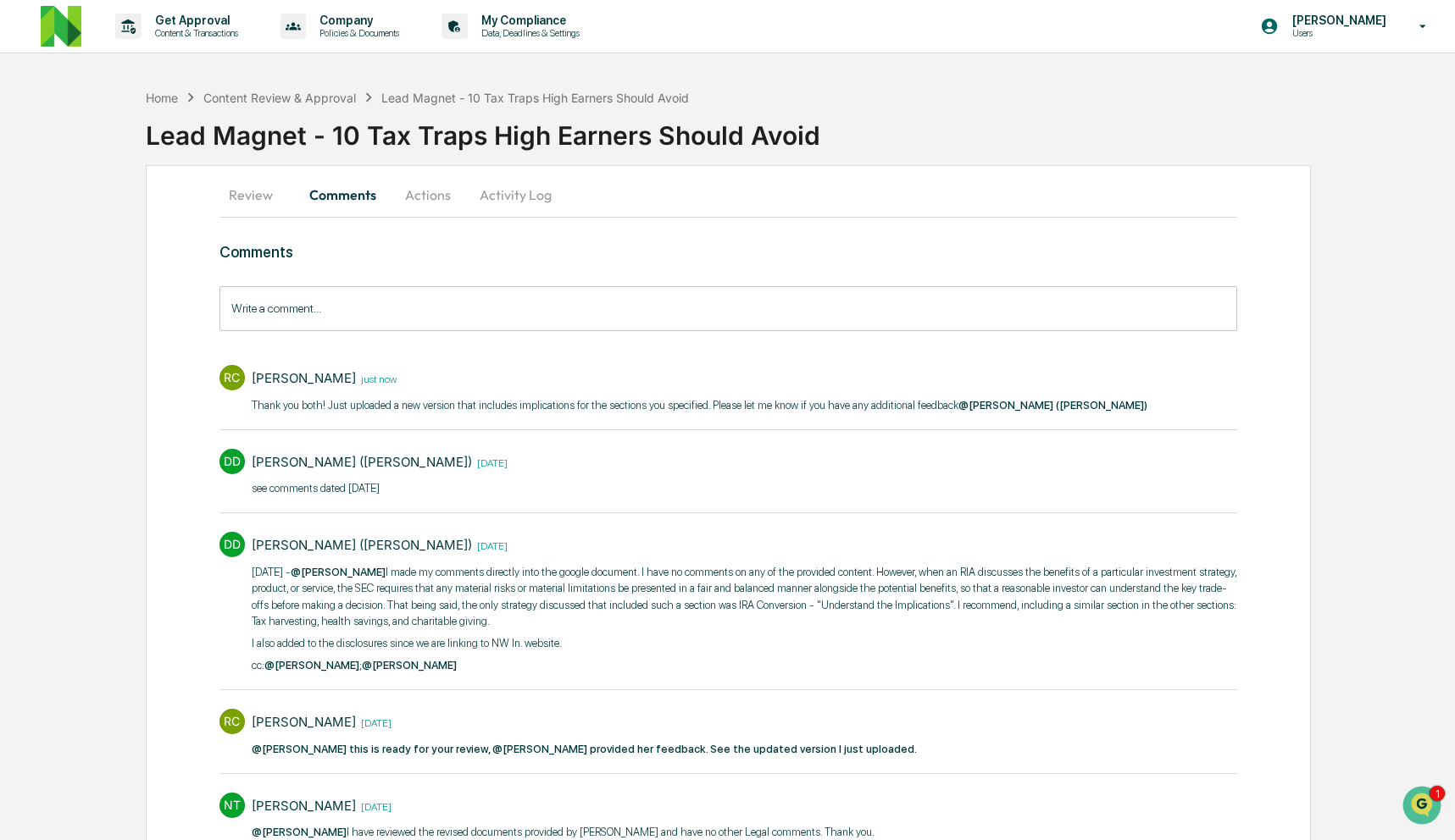
click at [247, 191] on button "Review" at bounding box center [258, 195] width 76 height 41
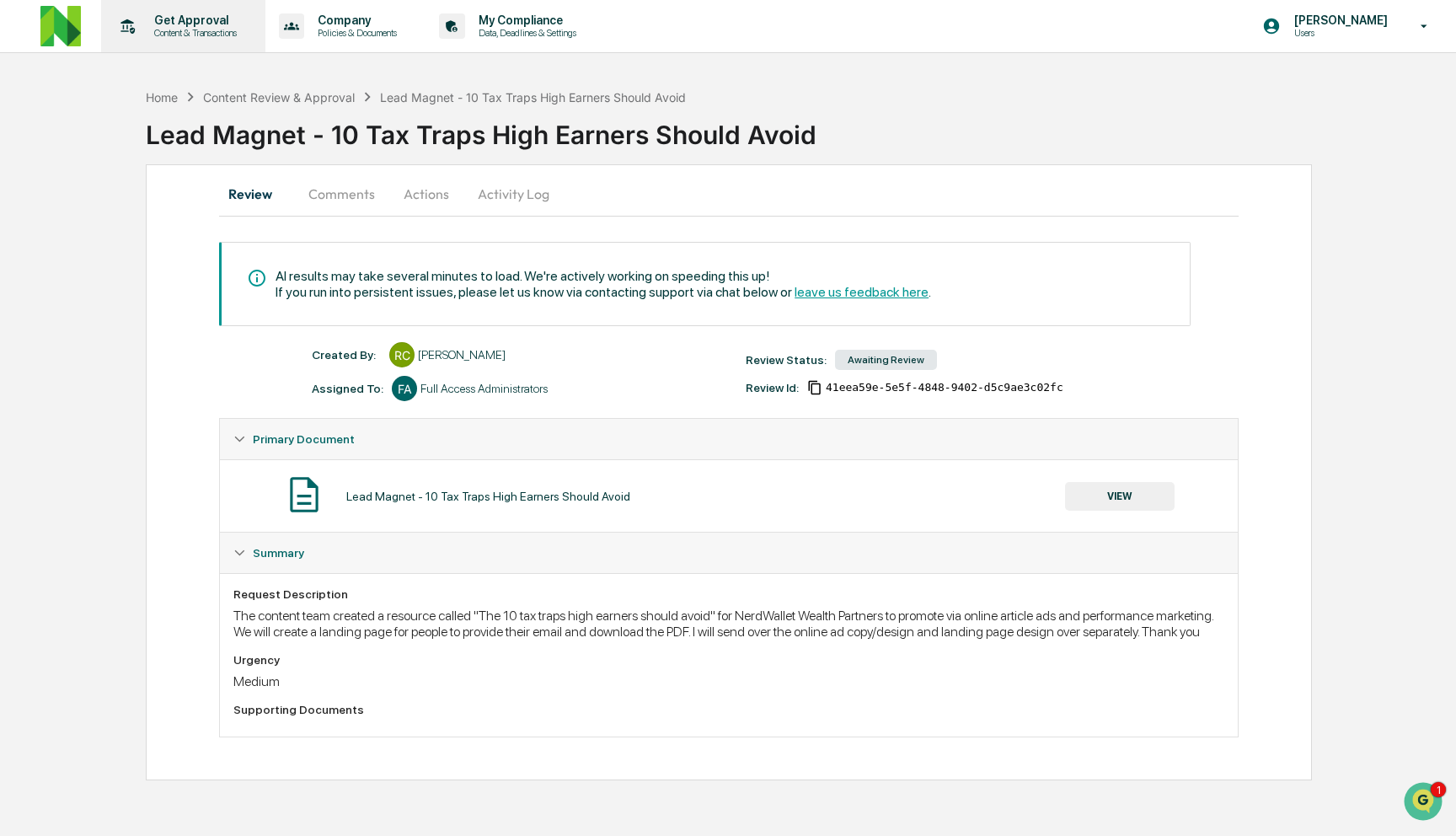
click at [141, 27] on p "Content & Transactions" at bounding box center [193, 32] width 104 height 11
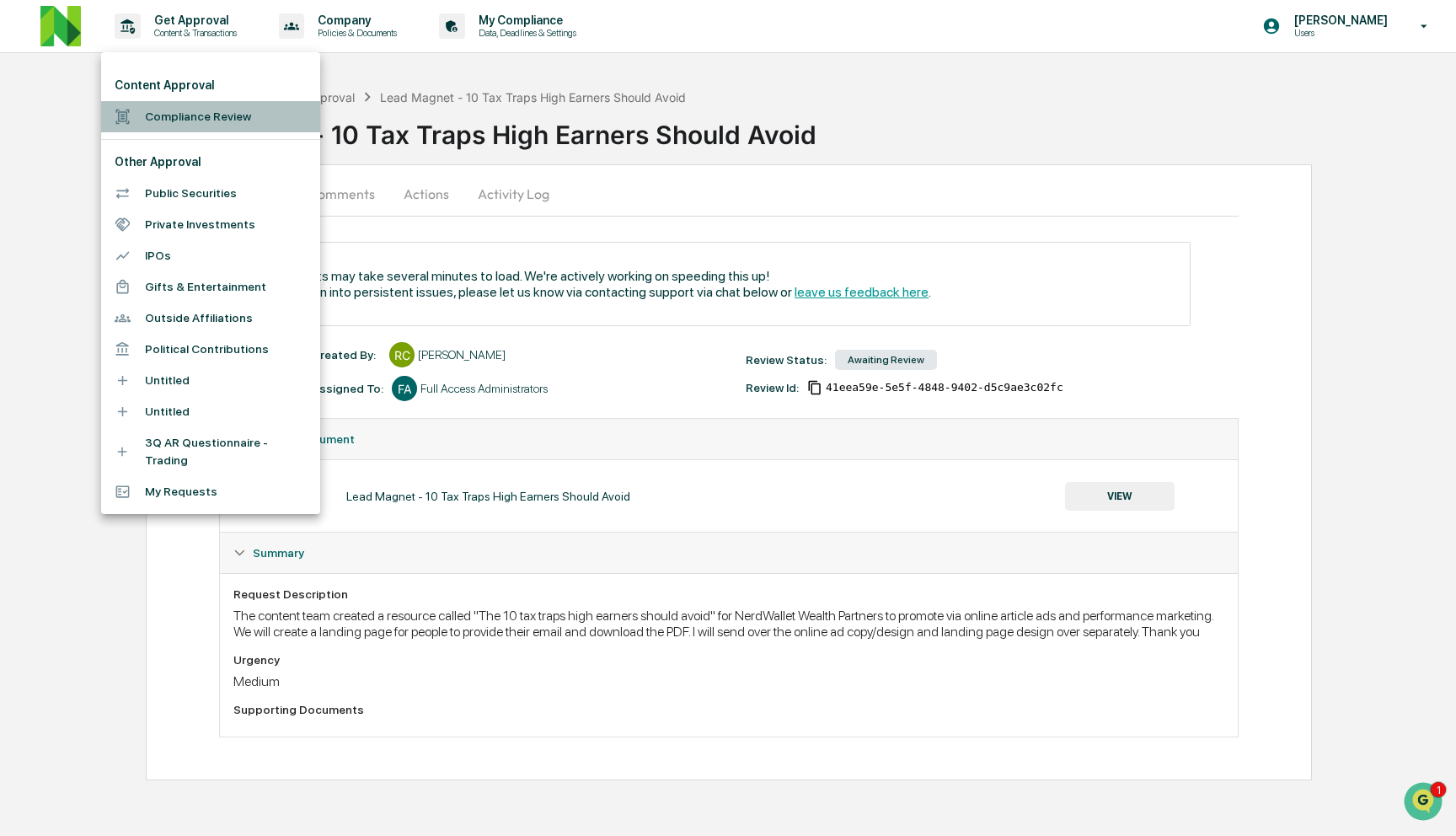
click at [193, 109] on li "Compliance Review" at bounding box center [210, 116] width 219 height 31
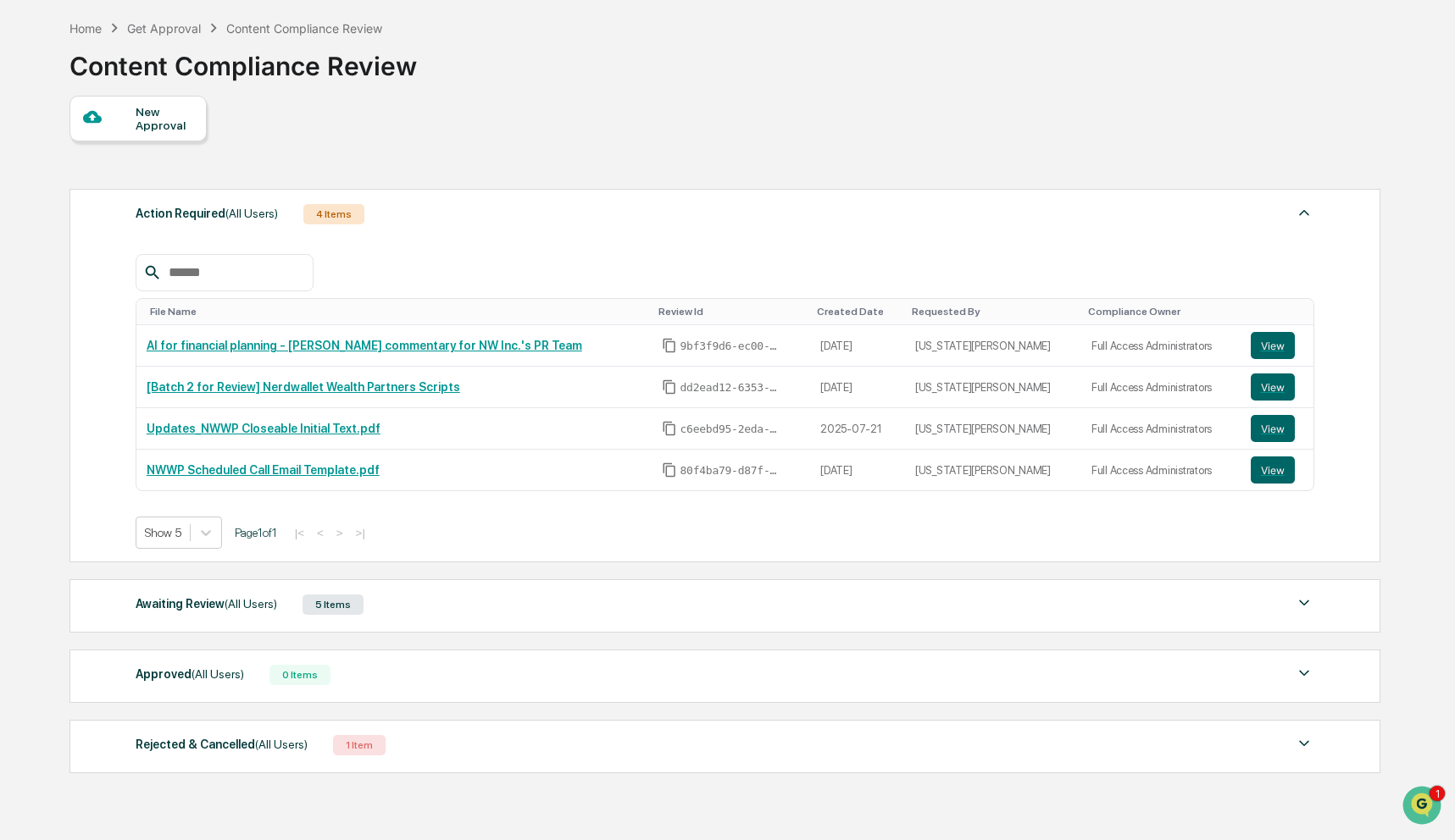
scroll to position [143, 0]
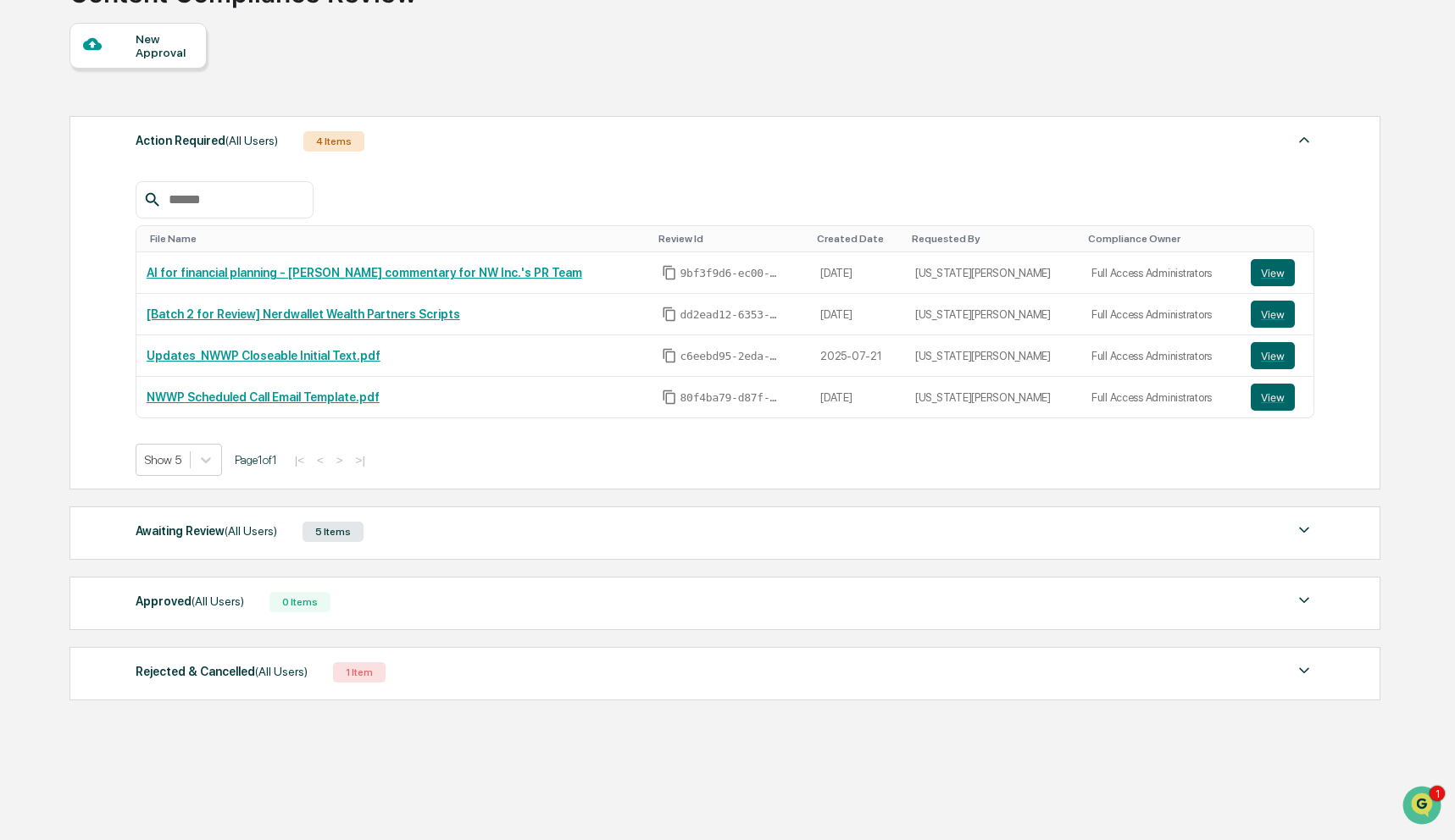
click at [488, 536] on div "Awaiting Review (All Users) 5 Items" at bounding box center [725, 532] width 1178 height 24
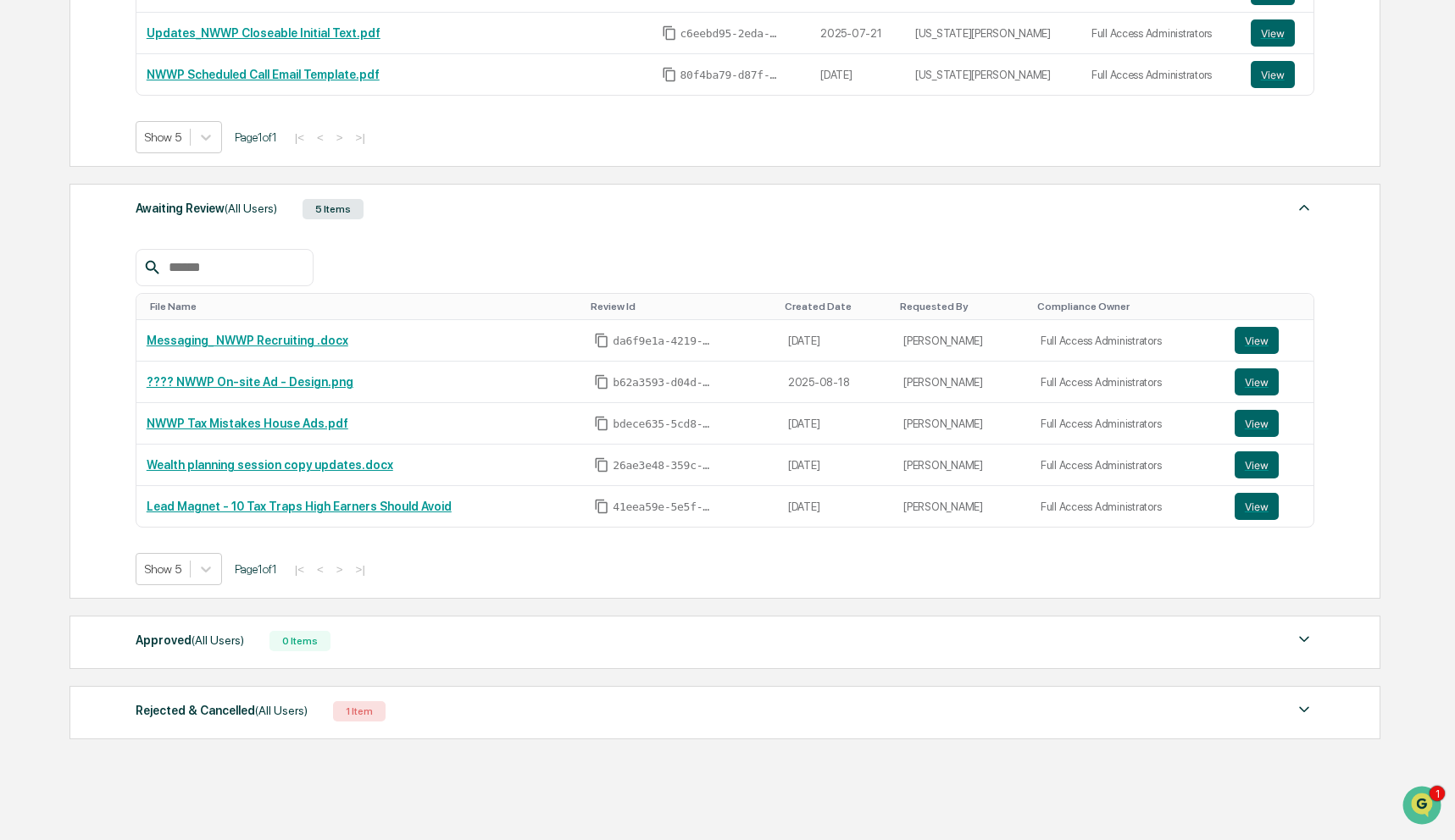
scroll to position [505, 0]
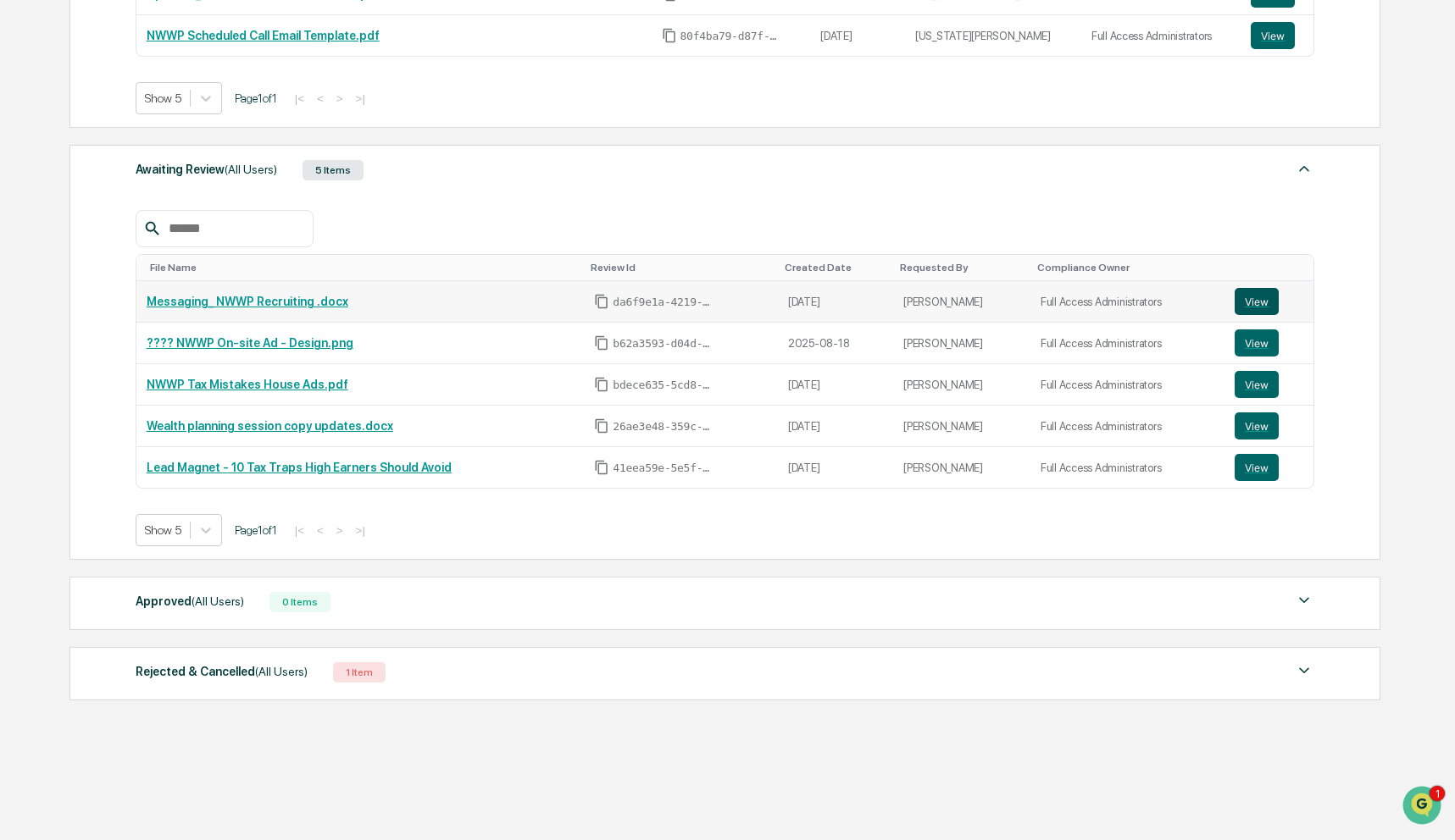
click at [1259, 302] on button "View" at bounding box center [1256, 302] width 44 height 27
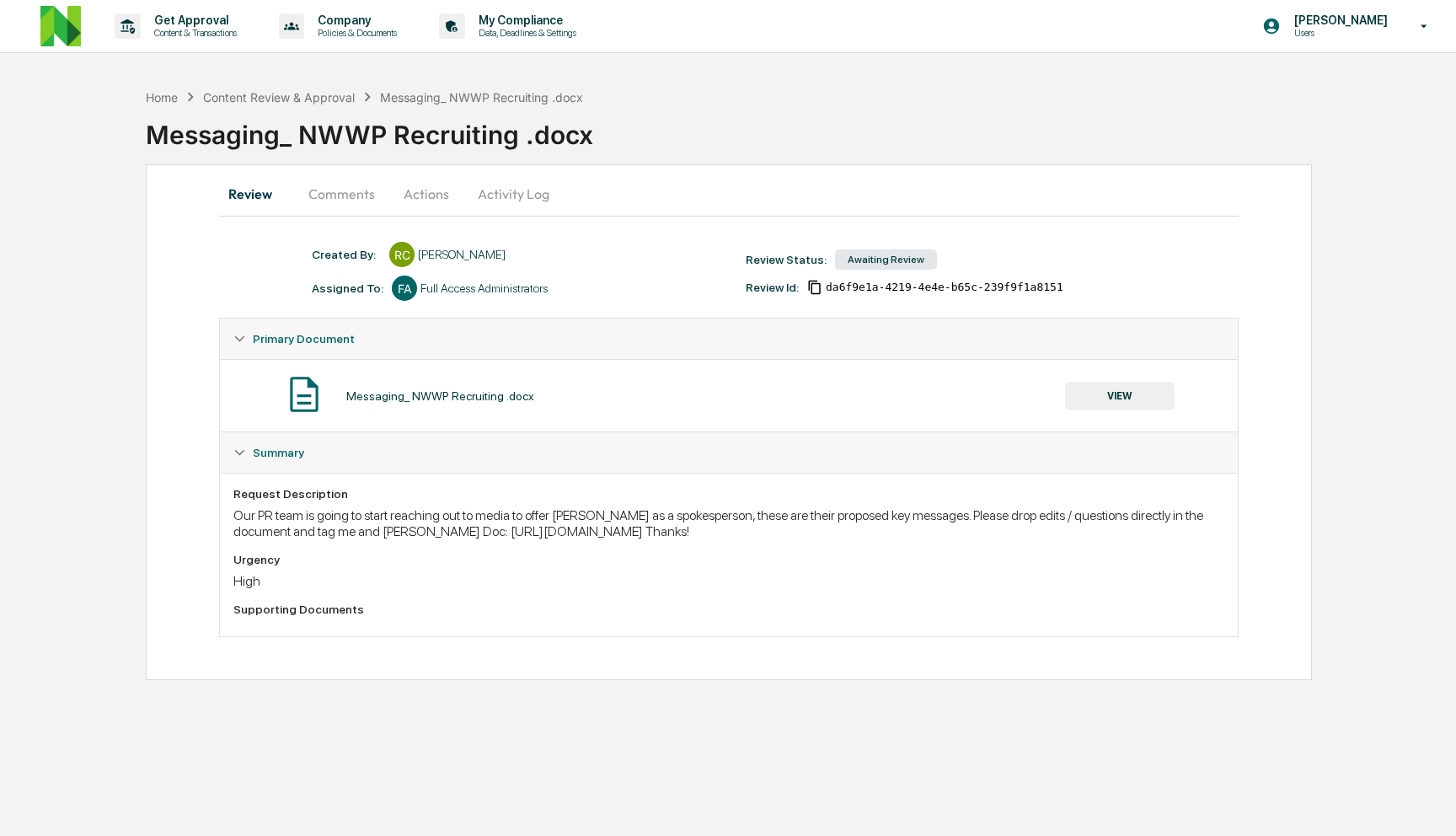
click at [348, 199] on button "Comments" at bounding box center [342, 194] width 93 height 41
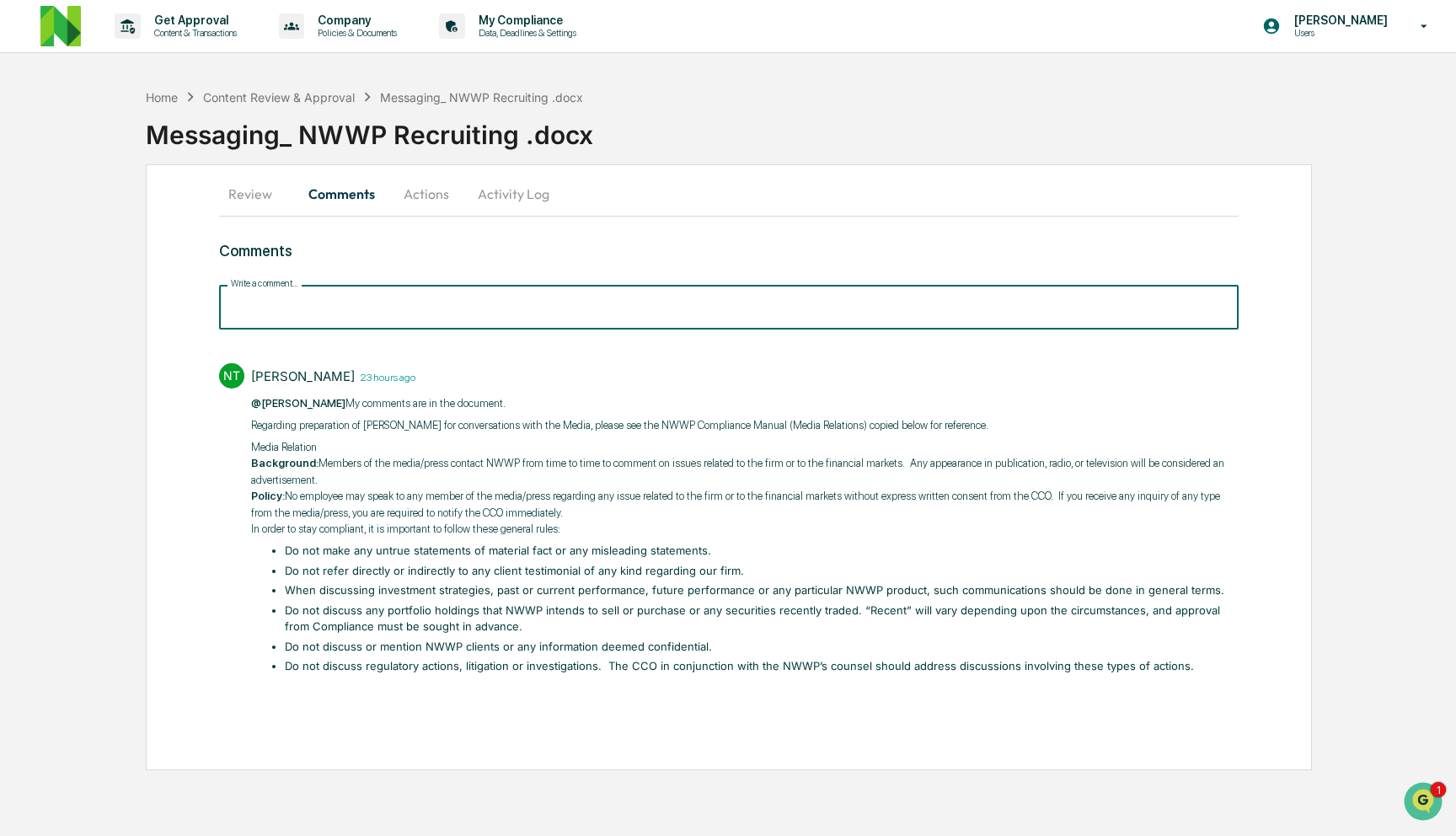
click at [360, 316] on input "Write a comment..." at bounding box center [729, 307] width 1020 height 45
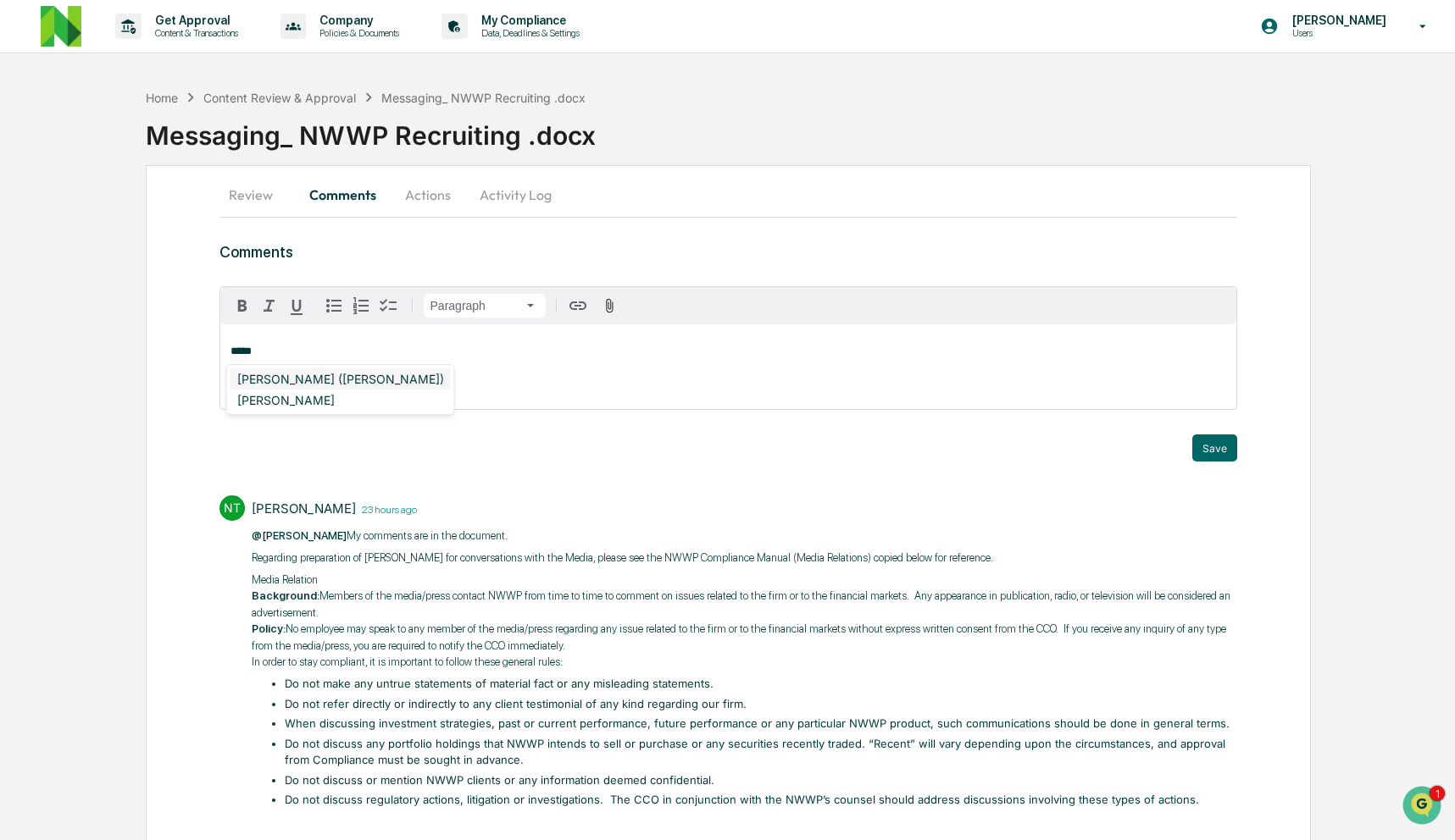
click at [357, 372] on div "[PERSON_NAME] ([PERSON_NAME])" at bounding box center [340, 379] width 221 height 21
click at [1205, 449] on button "Save" at bounding box center [1214, 448] width 45 height 27
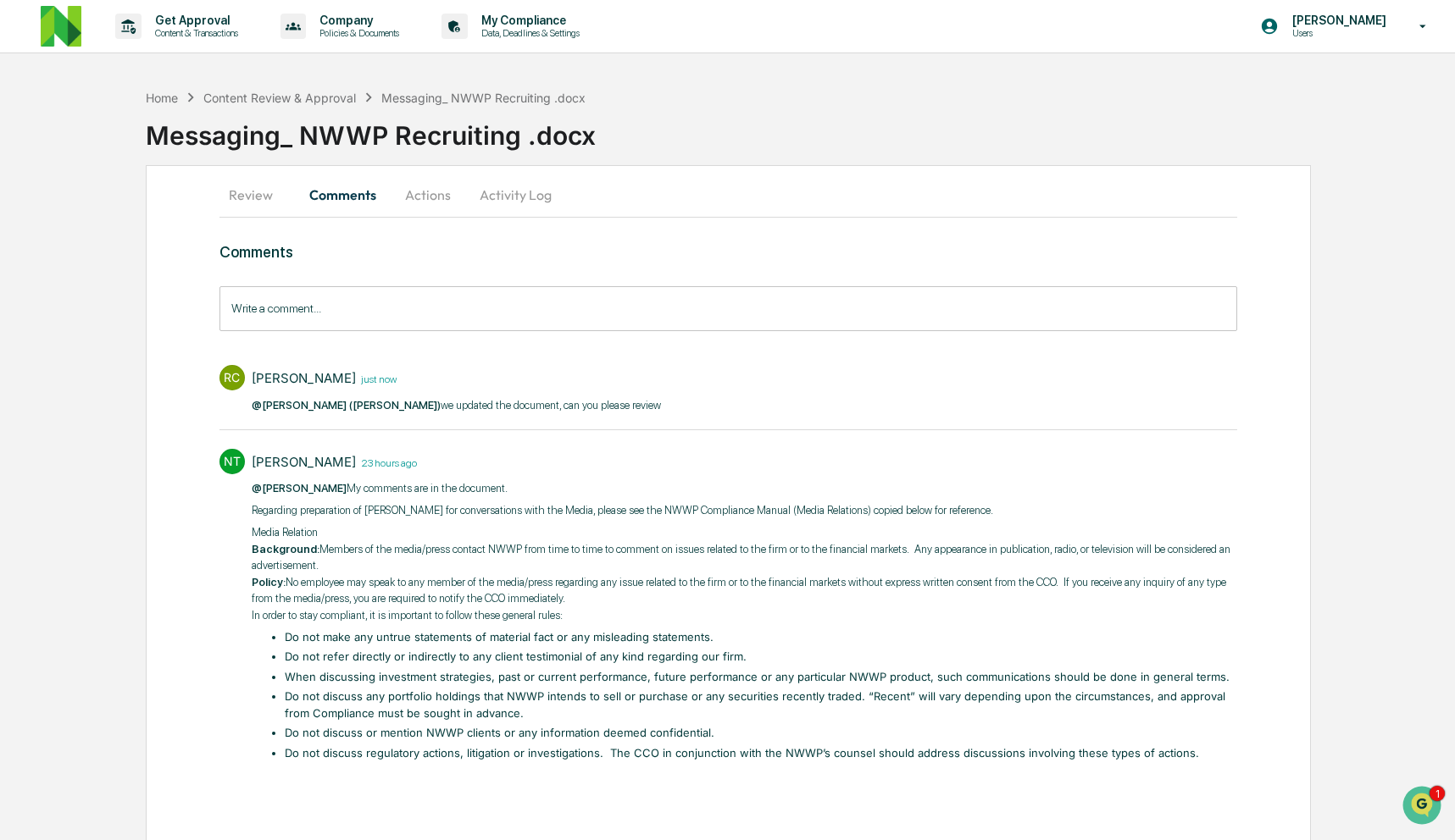
click at [440, 199] on button "Actions" at bounding box center [428, 195] width 76 height 41
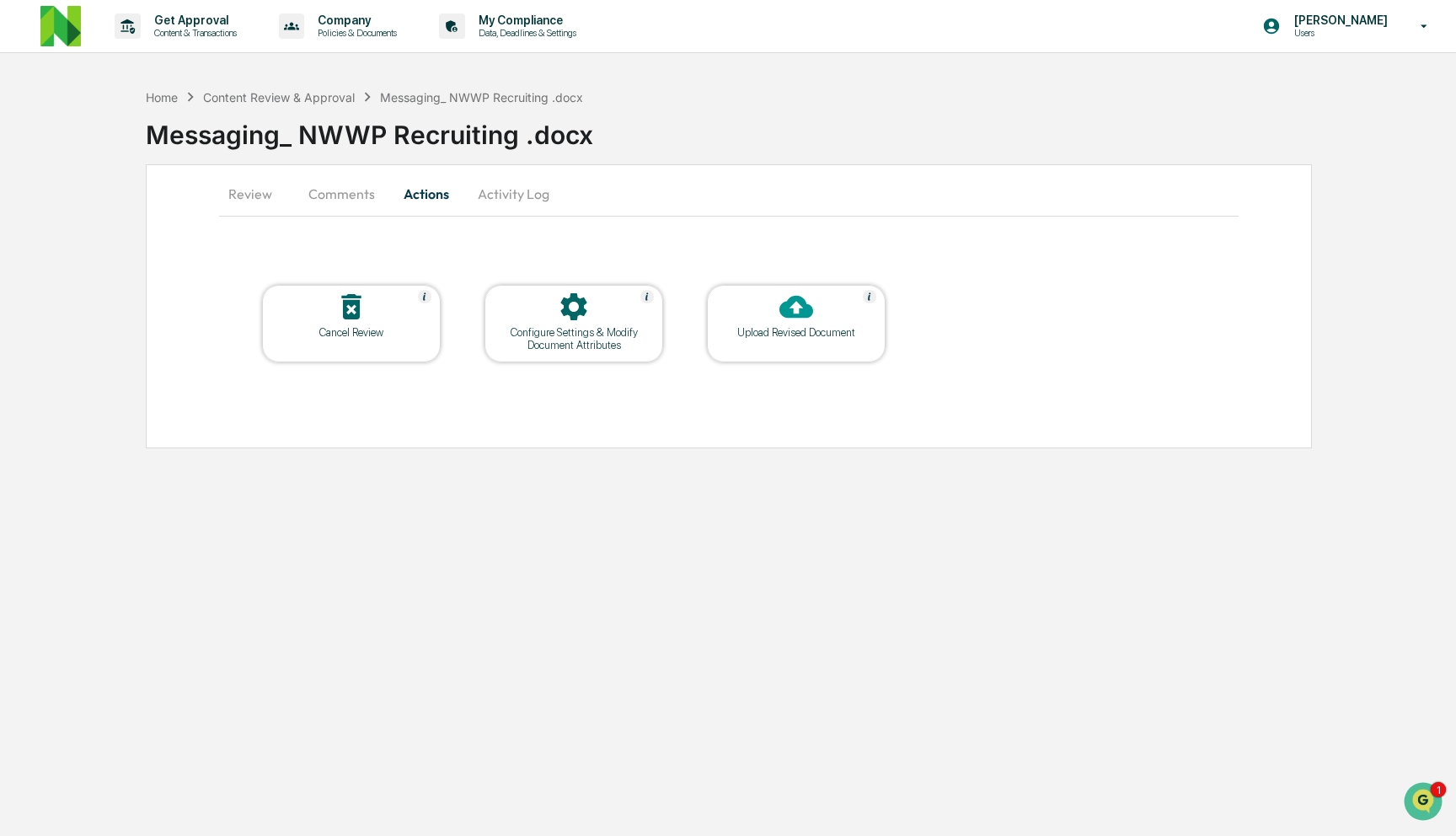
click at [252, 192] on button "Review" at bounding box center [257, 194] width 76 height 41
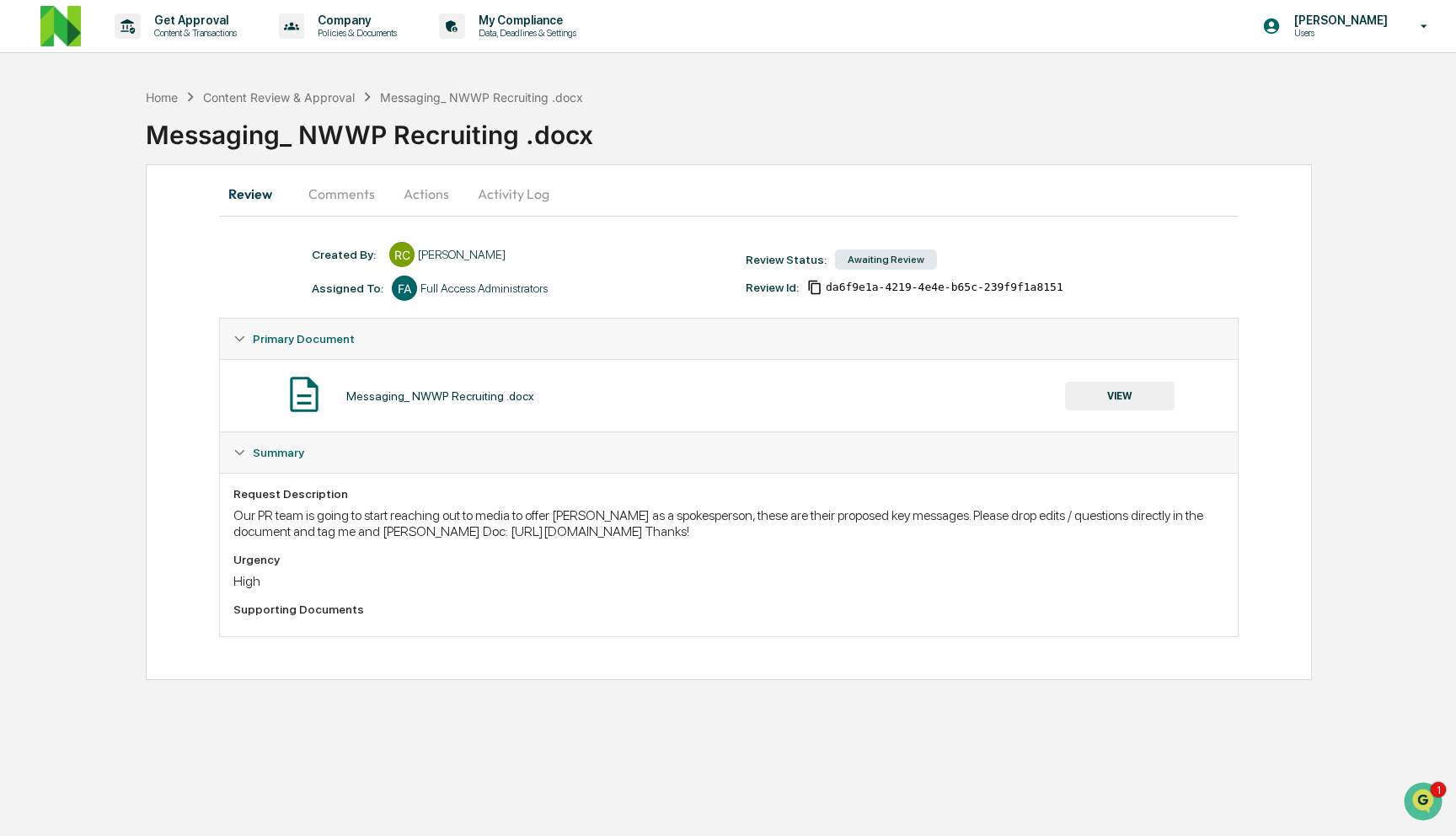
drag, startPoint x: 577, startPoint y: 531, endPoint x: 1204, endPoint y: 530, distance: 627.0
click at [1203, 529] on div "Our PR team is going to start reaching out to media to offer Ryan Sterling as a…" at bounding box center [729, 523] width 992 height 32
copy div "https://docs.google.com/document/d/1uBT758LTxaCi-t_KyAYy4YtFid24ffqL8k1iXTgjKrQ…"
drag, startPoint x: 323, startPoint y: 179, endPoint x: 331, endPoint y: 183, distance: 8.9
click at [324, 179] on button "Comments" at bounding box center [342, 194] width 93 height 41
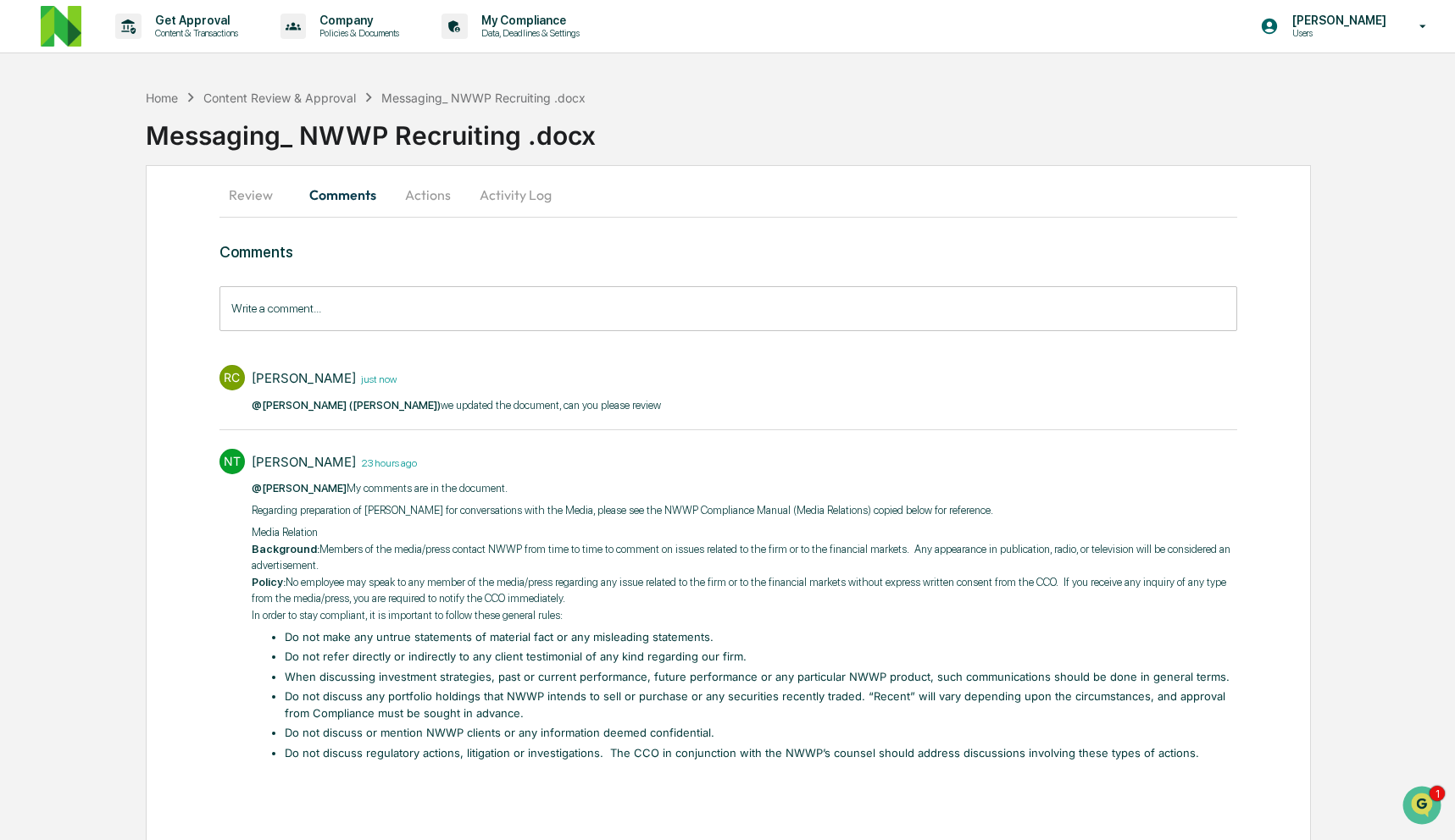
click at [428, 188] on button "Actions" at bounding box center [428, 195] width 76 height 41
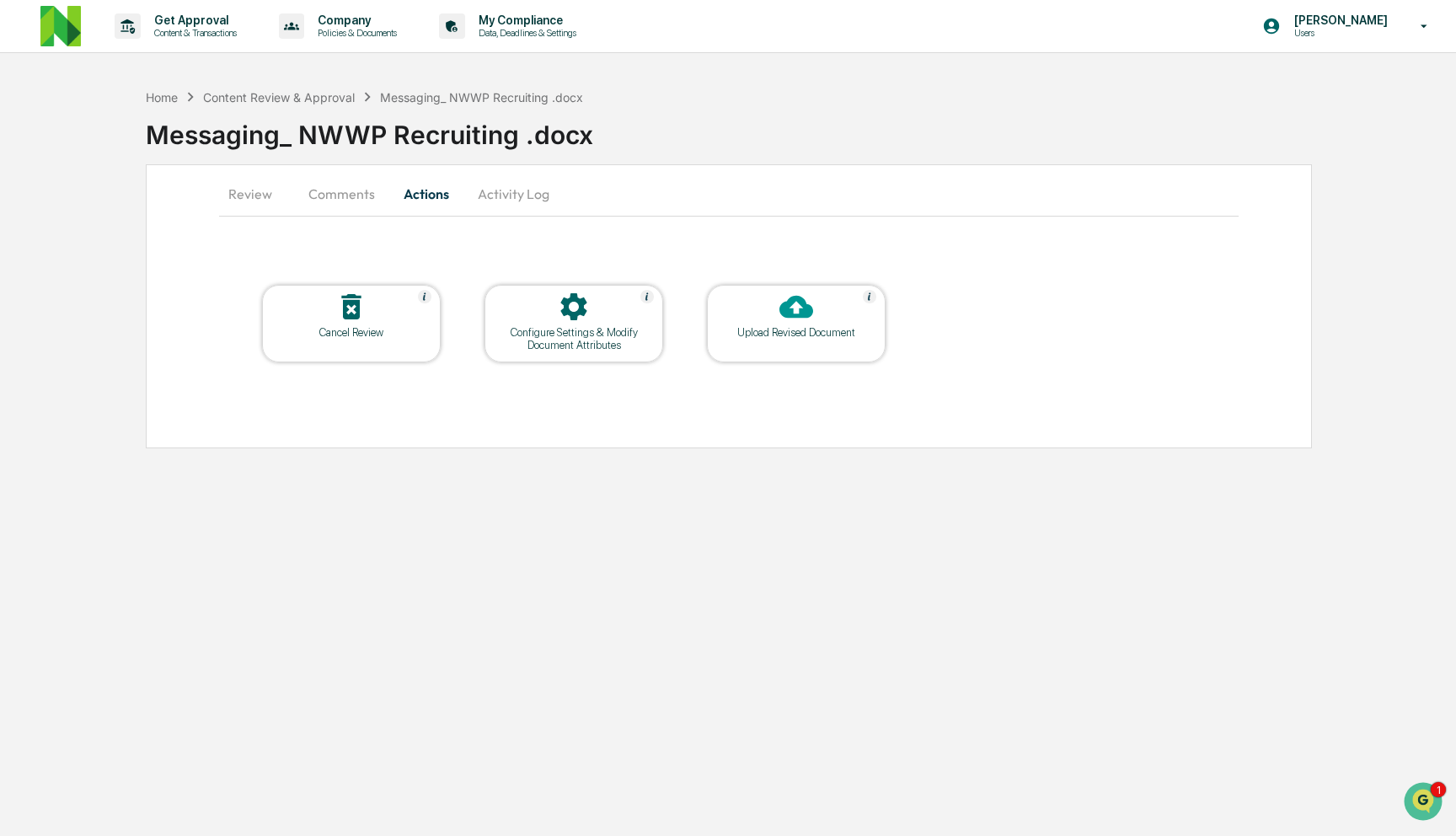
click at [806, 318] on icon at bounding box center [796, 306] width 33 height 33
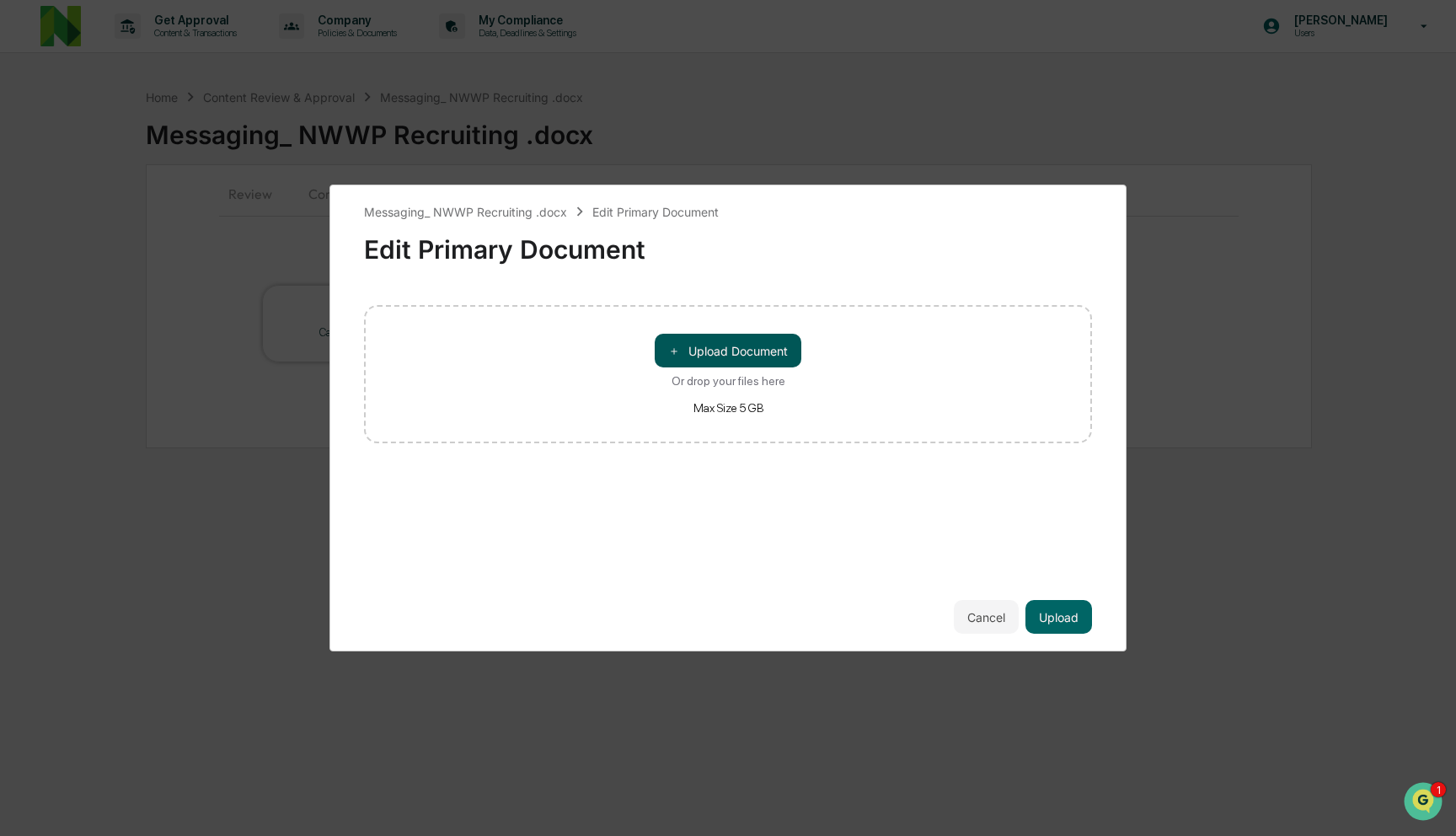
click at [745, 348] on button "＋ Upload Document" at bounding box center [728, 350] width 146 height 33
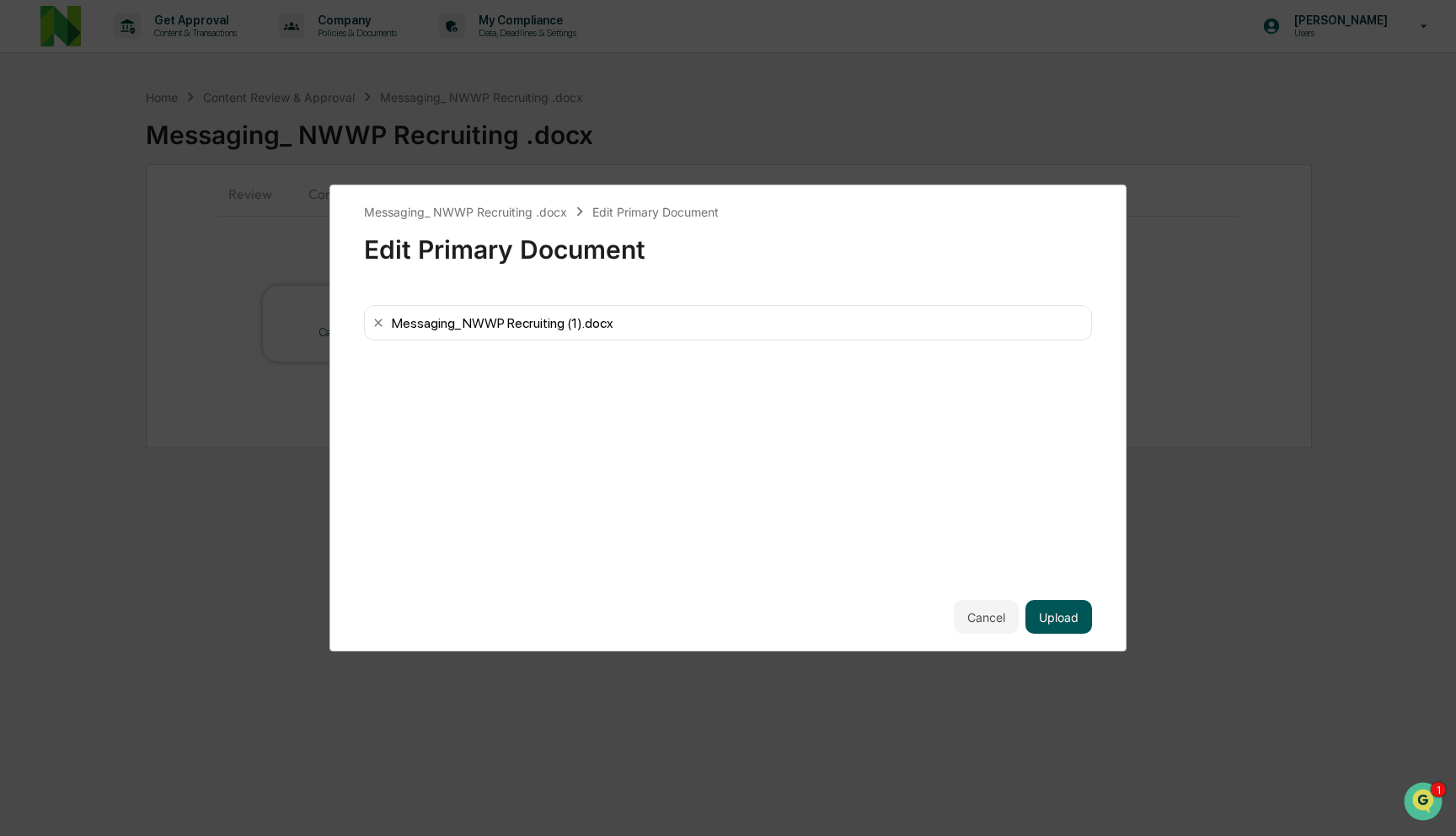
click at [1062, 613] on button "Upload" at bounding box center [1059, 617] width 66 height 33
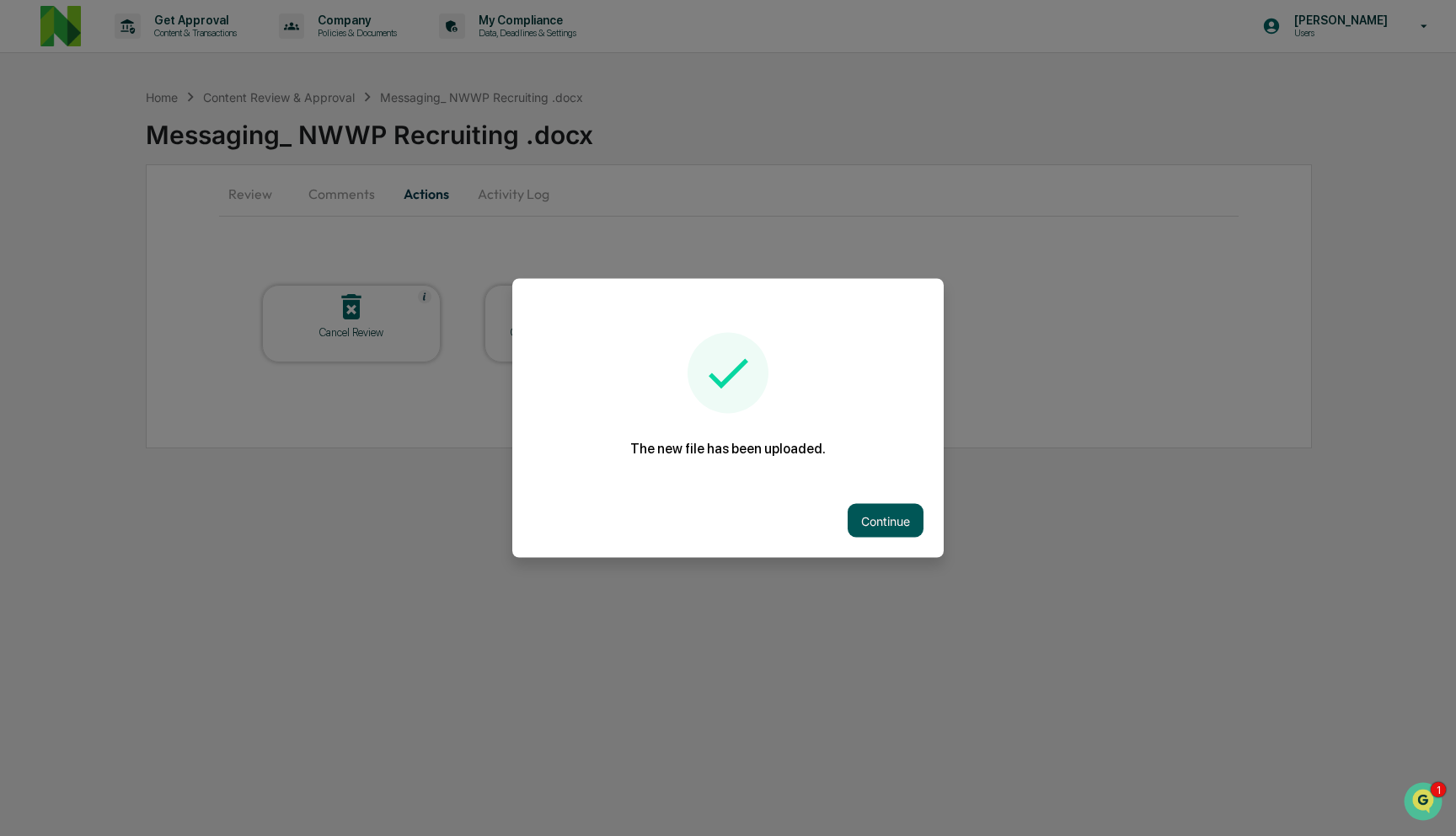
click at [904, 519] on button "Continue" at bounding box center [886, 521] width 76 height 33
